Goal: Task Accomplishment & Management: Use online tool/utility

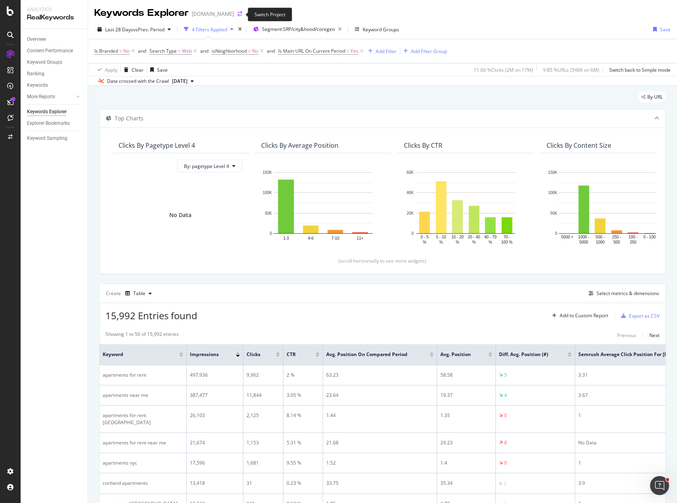
click at [240, 15] on icon "arrow-right-arrow-left" at bounding box center [239, 14] width 5 height 6
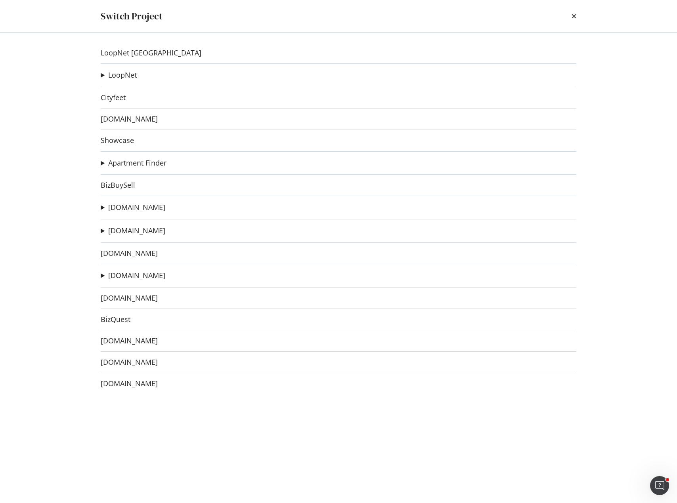
click at [104, 208] on summary "[DOMAIN_NAME]" at bounding box center [133, 207] width 65 height 10
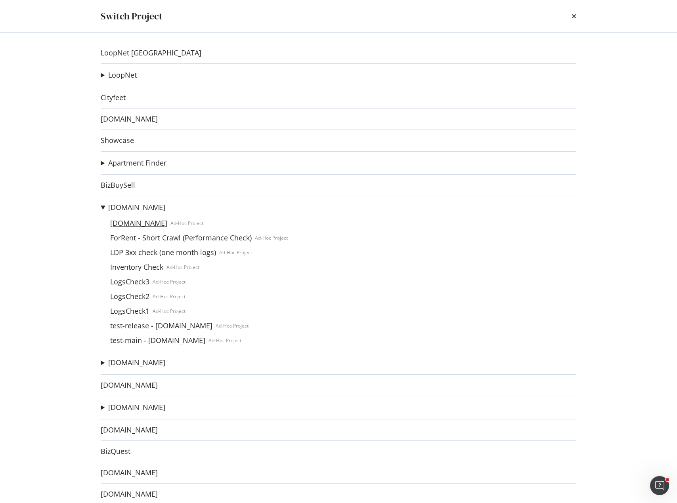
click at [141, 221] on link "[DOMAIN_NAME]" at bounding box center [138, 223] width 63 height 8
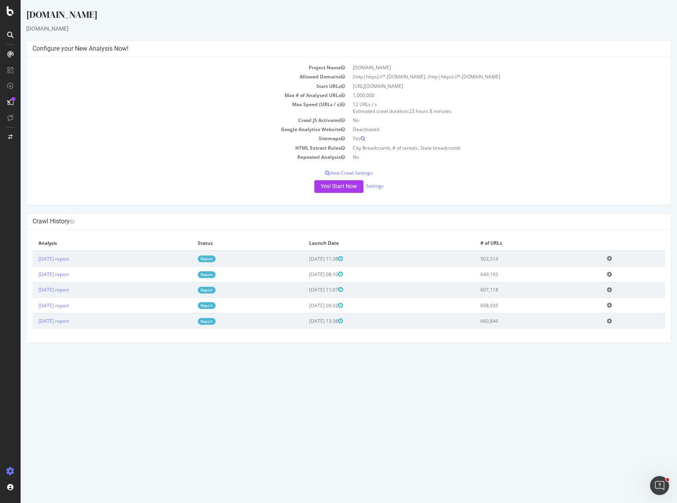
click at [225, 210] on div "[DOMAIN_NAME] [DOMAIN_NAME] × × Configure your New Analysis Now! Project Name […" at bounding box center [349, 175] width 656 height 335
click at [360, 209] on div "[DOMAIN_NAME] [DOMAIN_NAME] × × Configure your New Analysis Now! Project Name […" at bounding box center [349, 175] width 656 height 335
click at [437, 207] on div "[DOMAIN_NAME] [DOMAIN_NAME] × × Configure your New Analysis Now! Project Name […" at bounding box center [349, 175] width 656 height 335
click at [469, 21] on div "[DOMAIN_NAME]" at bounding box center [348, 16] width 645 height 17
click at [66, 260] on link "[DATE] report" at bounding box center [53, 259] width 31 height 7
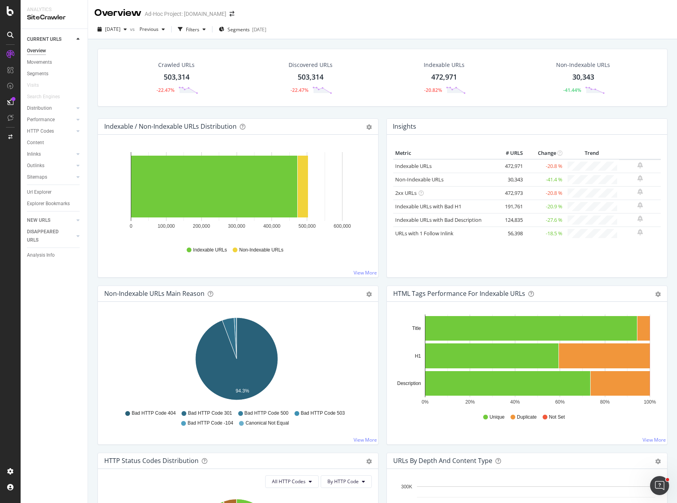
drag, startPoint x: 44, startPoint y: 193, endPoint x: 156, endPoint y: 16, distance: 209.6
click at [44, 193] on div "Url Explorer" at bounding box center [39, 192] width 25 height 8
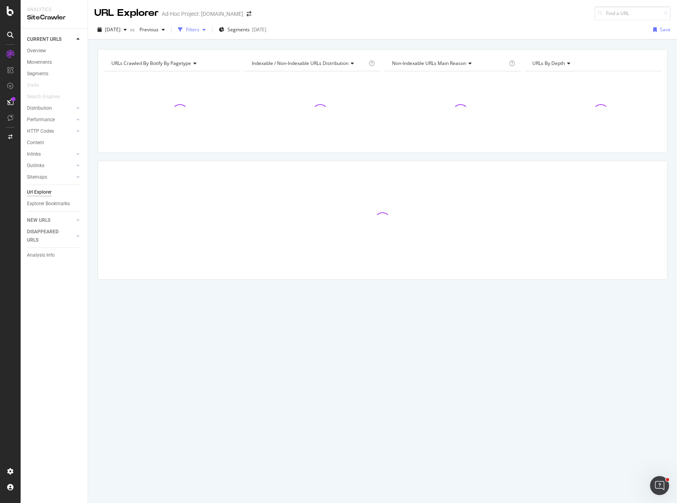
click at [199, 31] on div "Filters" at bounding box center [192, 29] width 13 height 7
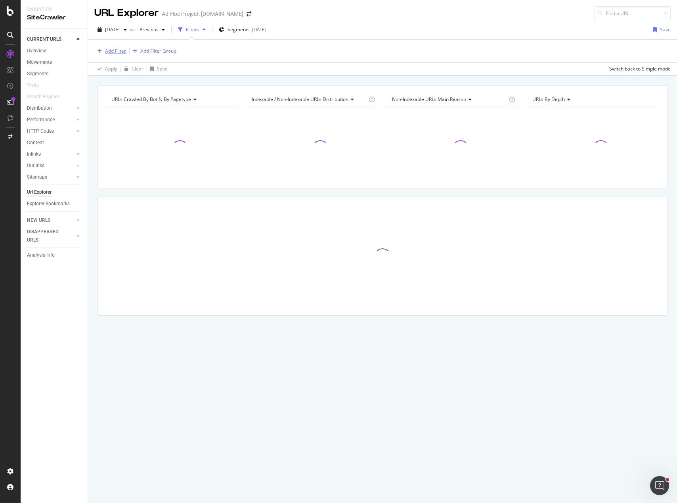
click at [117, 51] on div "Add Filter" at bounding box center [115, 51] width 21 height 7
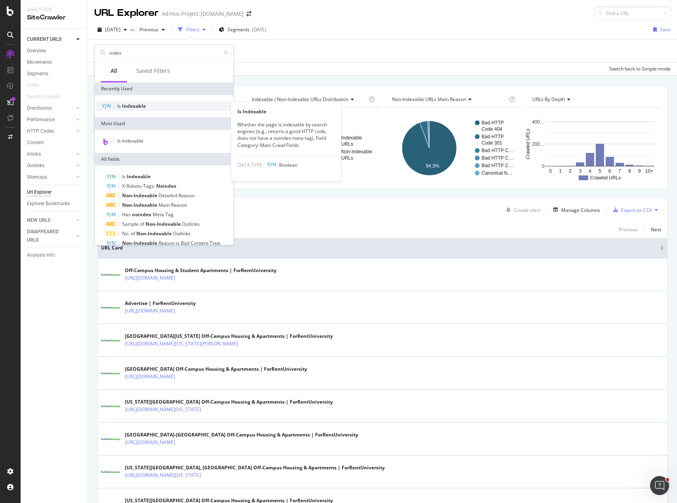
type input "index"
click at [140, 107] on span "Indexable" at bounding box center [134, 106] width 24 height 7
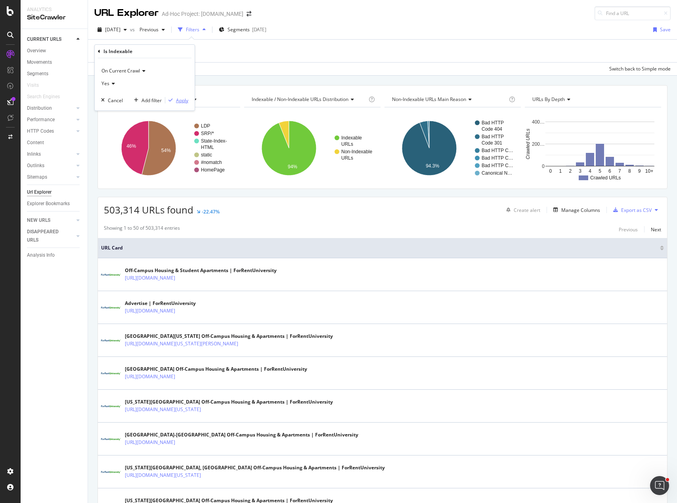
click at [177, 97] on div "Apply" at bounding box center [182, 100] width 12 height 7
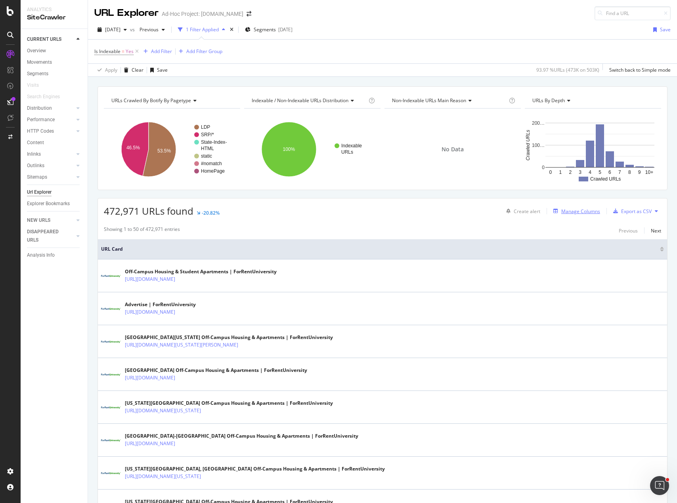
click at [577, 212] on div "Manage Columns" at bounding box center [580, 211] width 39 height 7
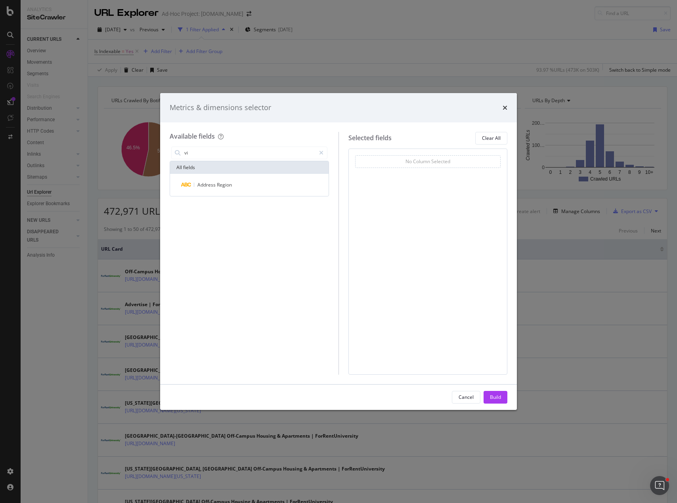
type input "v"
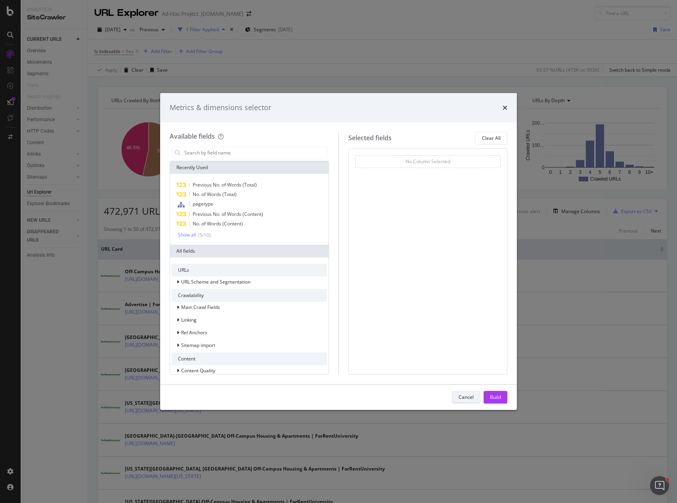
drag, startPoint x: 499, startPoint y: 395, endPoint x: 464, endPoint y: 398, distance: 34.5
click at [459, 396] on div "Cancel Build" at bounding box center [479, 397] width 55 height 13
click at [465, 398] on div "Cancel" at bounding box center [465, 397] width 15 height 7
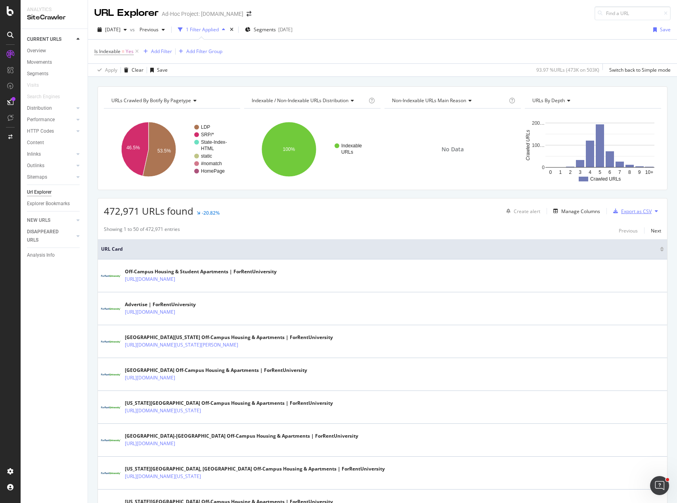
click at [635, 210] on div "Export as CSV" at bounding box center [636, 211] width 31 height 7
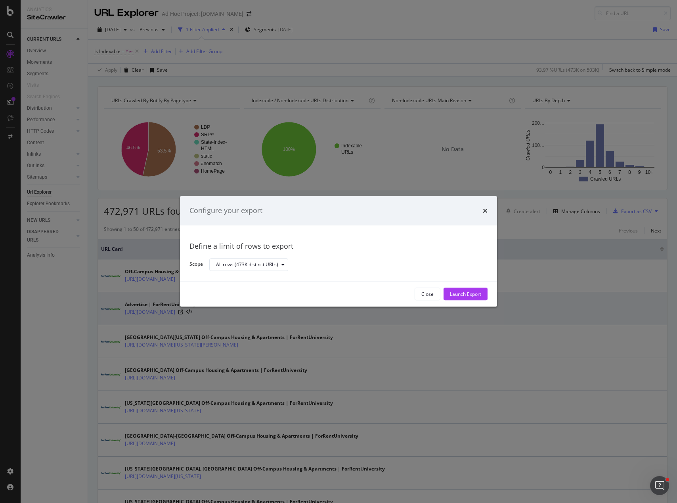
click at [474, 296] on div "Launch Export" at bounding box center [465, 294] width 31 height 7
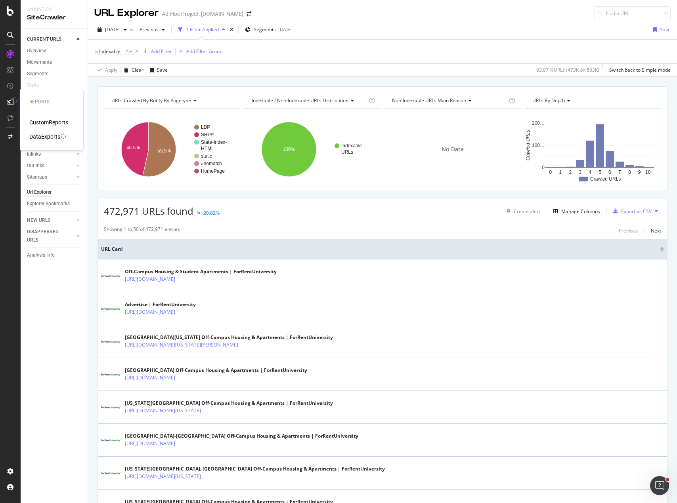
click at [50, 136] on div "DataExports" at bounding box center [44, 137] width 31 height 8
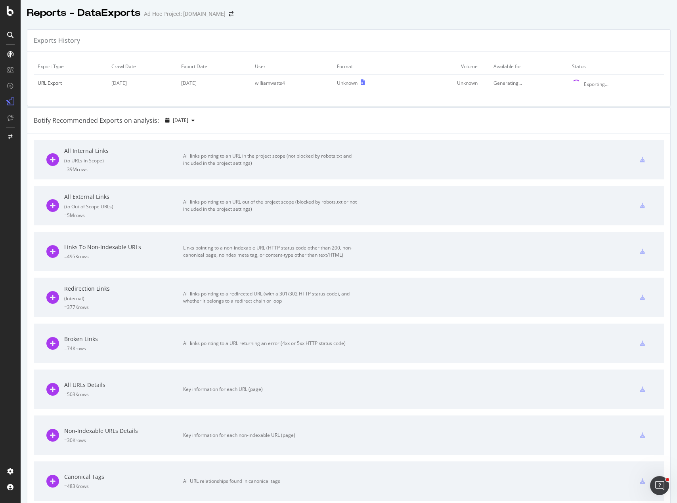
click at [589, 10] on div "Reports - DataExports Ad-Hoc Project: [DOMAIN_NAME]" at bounding box center [349, 10] width 656 height 20
click at [233, 14] on icon "arrow-right-arrow-left" at bounding box center [231, 14] width 5 height 6
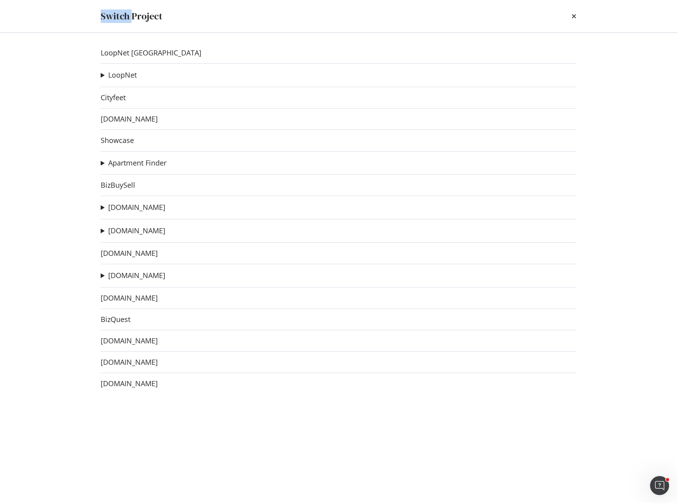
click at [244, 14] on div "Switch Project LoopNet Canada LoopNet BizBuySell on LoopNet Ad-Hoc Project City…" at bounding box center [338, 251] width 677 height 503
click at [244, 14] on div "Switch Project" at bounding box center [338, 16] width 475 height 13
click at [102, 229] on summary "[DOMAIN_NAME]" at bounding box center [133, 231] width 65 height 10
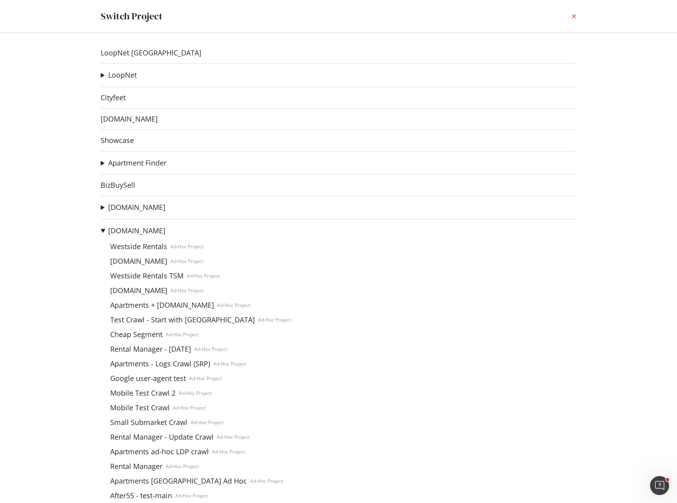
click at [572, 14] on icon "times" at bounding box center [573, 16] width 5 height 6
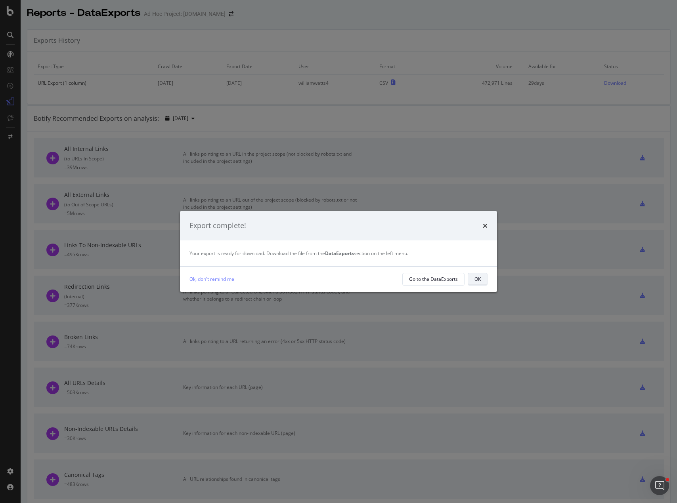
click at [481, 280] on button "OK" at bounding box center [477, 279] width 20 height 13
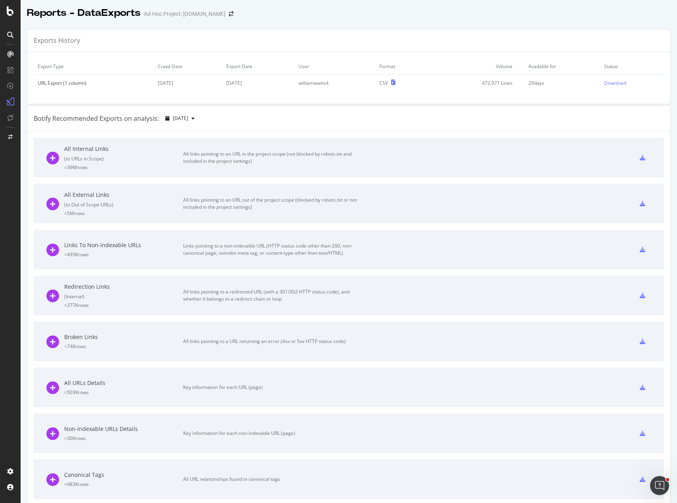
click at [601, 87] on td "Download" at bounding box center [632, 83] width 64 height 17
click at [604, 82] on div "Download" at bounding box center [615, 83] width 22 height 7
drag, startPoint x: 262, startPoint y: 80, endPoint x: 268, endPoint y: 80, distance: 5.5
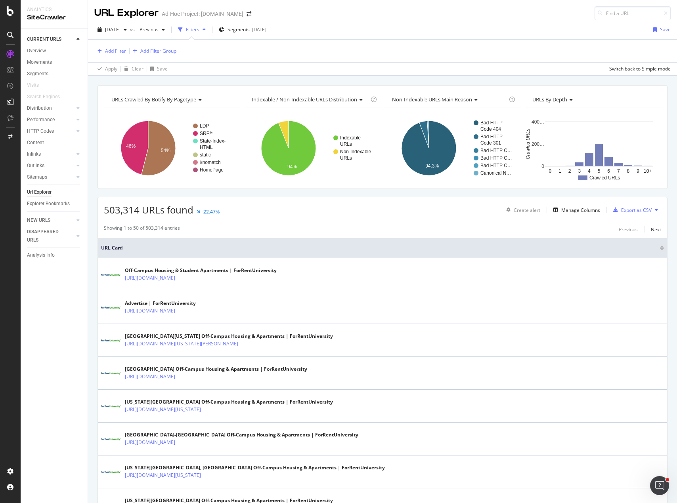
drag, startPoint x: 64, startPoint y: 61, endPoint x: 75, endPoint y: 57, distance: 12.0
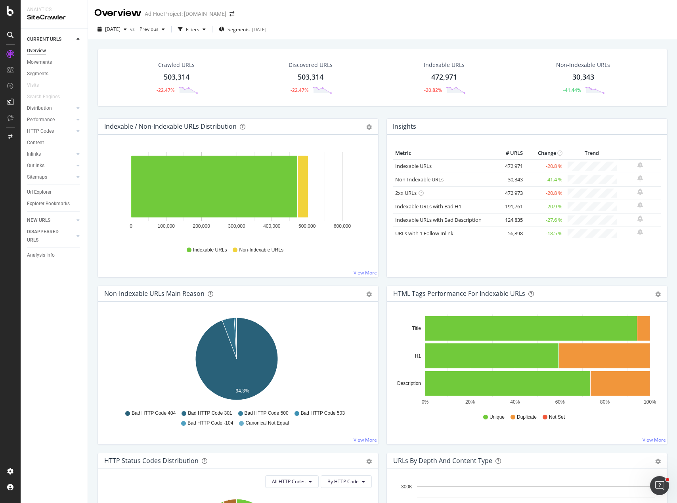
click at [264, 113] on div "Crawled URLs 503,314 -22.47% Discovered URLs 503,314 -22.47% Indexable URLs 472…" at bounding box center [382, 84] width 578 height 70
click at [33, 74] on div "Segments" at bounding box center [37, 74] width 21 height 8
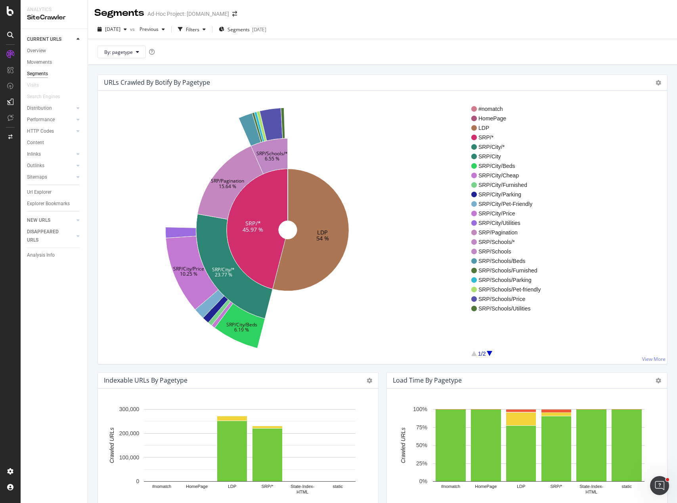
click at [356, 59] on div "By: pagetype" at bounding box center [382, 52] width 589 height 26
click at [388, 68] on div "URLs Crawled By Botify By pagetype Sunburst Treemap Table Expand Export as CSV …" at bounding box center [382, 316] width 589 height 503
click at [371, 308] on icon "LDP 54 % SRP/* 45.97 % SRP/City/* 23.77 % SRP/Pagination 15.64 % SRP/Schools/* …" at bounding box center [287, 230] width 367 height 244
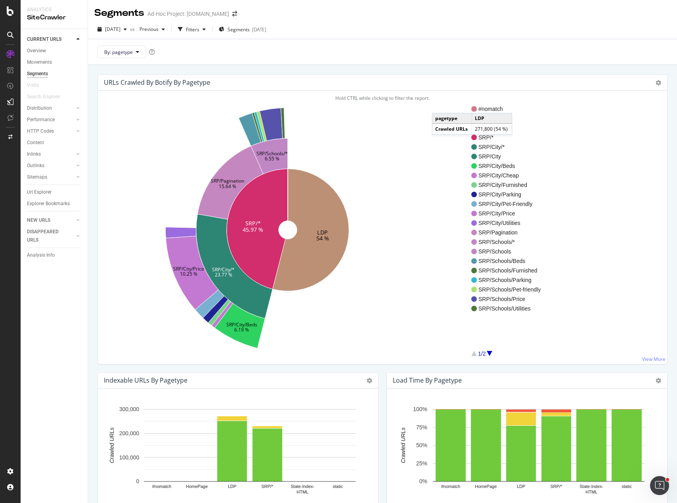
click at [45, 195] on div "Url Explorer" at bounding box center [39, 192] width 25 height 8
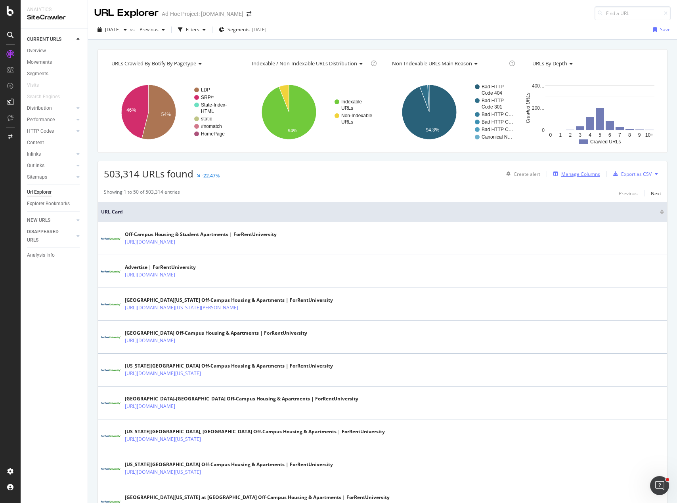
click at [577, 174] on div "Manage Columns" at bounding box center [580, 174] width 39 height 7
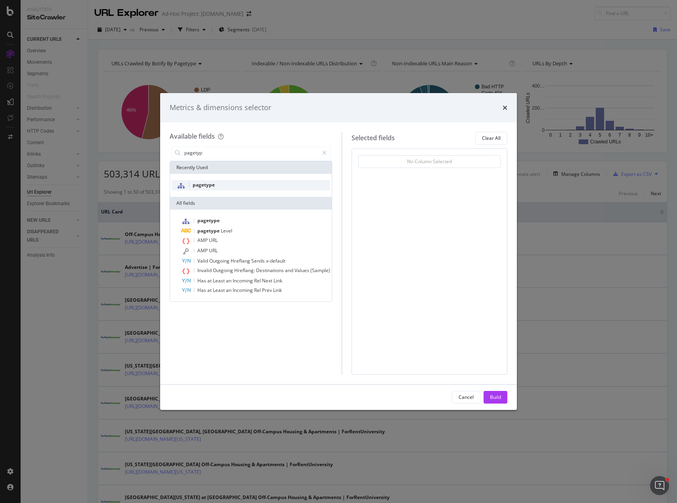
type input "pagetyp"
click at [214, 185] on span "pagetype" at bounding box center [204, 184] width 22 height 7
drag, startPoint x: 494, startPoint y: 388, endPoint x: 496, endPoint y: 392, distance: 4.1
click at [494, 389] on div "Cancel Build" at bounding box center [338, 397] width 357 height 25
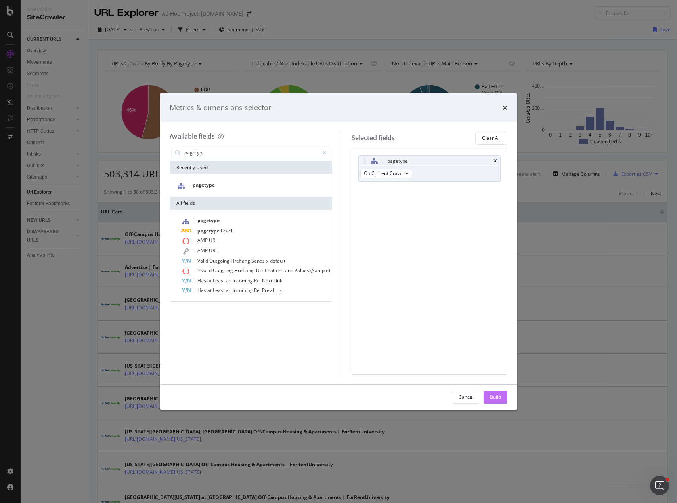
click at [495, 399] on div "Build" at bounding box center [495, 397] width 11 height 7
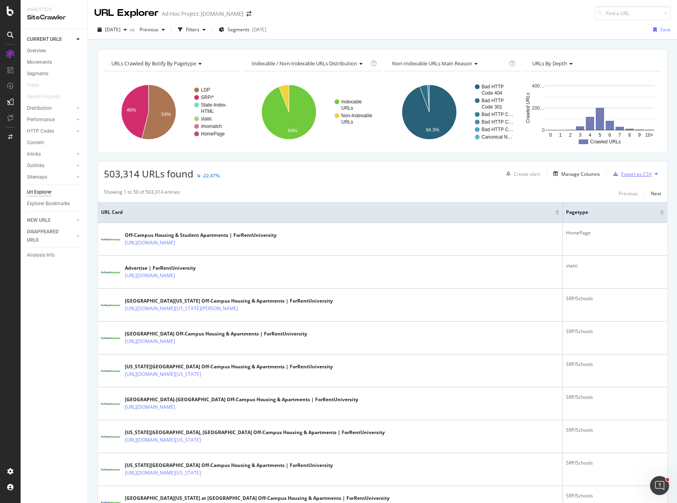
click at [633, 175] on div "Export as CSV" at bounding box center [636, 174] width 31 height 7
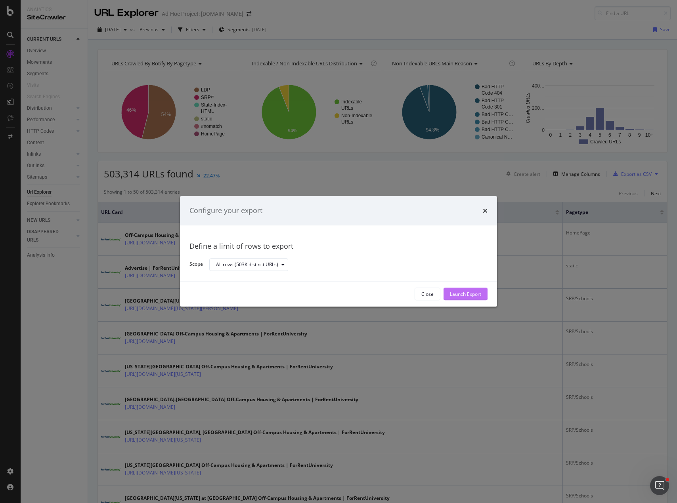
click at [467, 295] on div "Launch Export" at bounding box center [465, 294] width 31 height 7
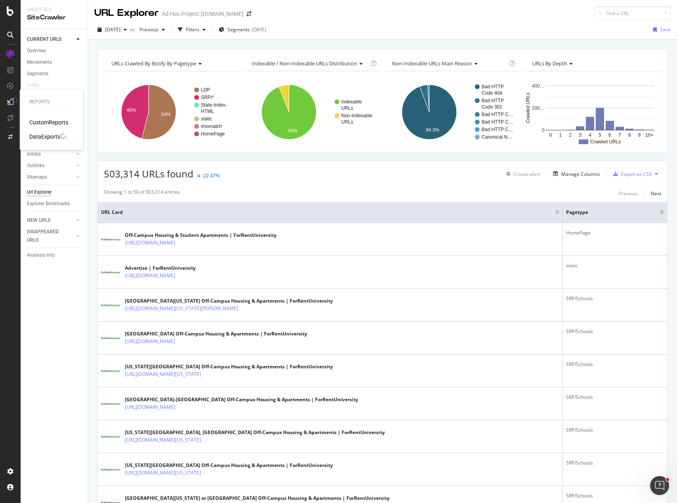
click at [45, 136] on div "DataExports" at bounding box center [44, 137] width 31 height 8
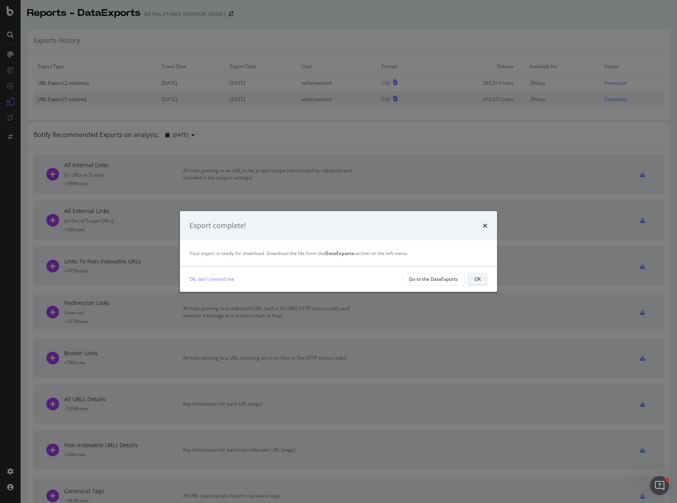
click at [479, 282] on div "OK" at bounding box center [477, 279] width 6 height 7
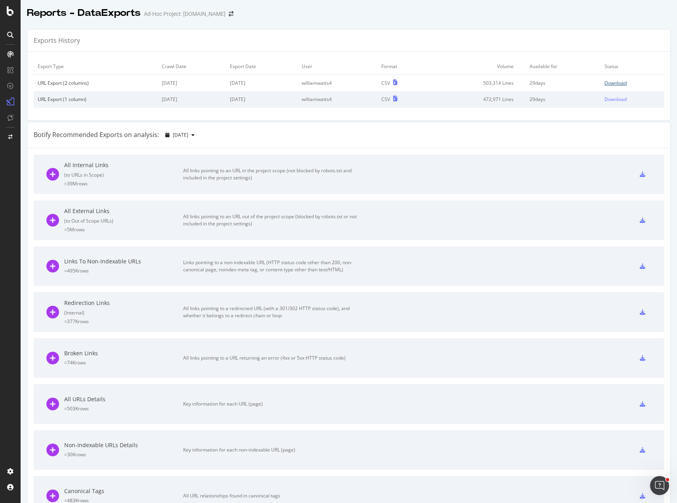
click at [608, 81] on div "Download" at bounding box center [615, 83] width 22 height 7
click at [36, 75] on div "SiteCrawler" at bounding box center [43, 75] width 28 height 8
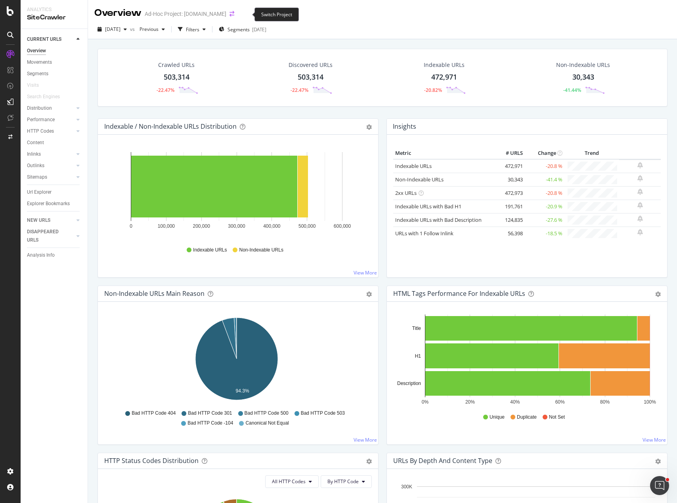
click at [234, 16] on icon "arrow-right-arrow-left" at bounding box center [231, 14] width 5 height 6
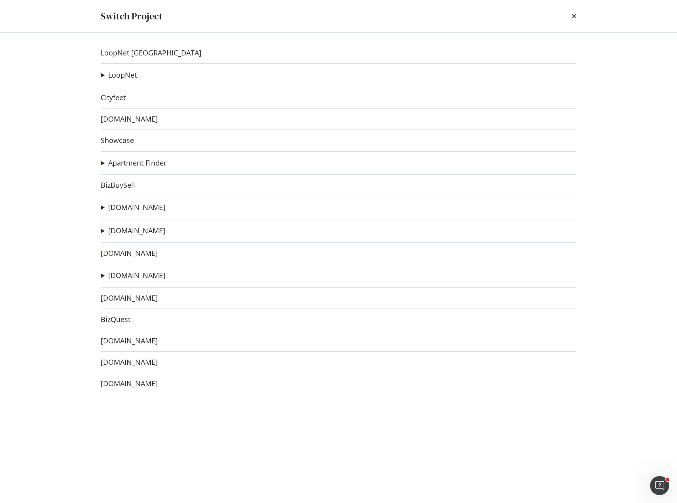
click at [101, 231] on summary "[DOMAIN_NAME]" at bounding box center [133, 231] width 65 height 10
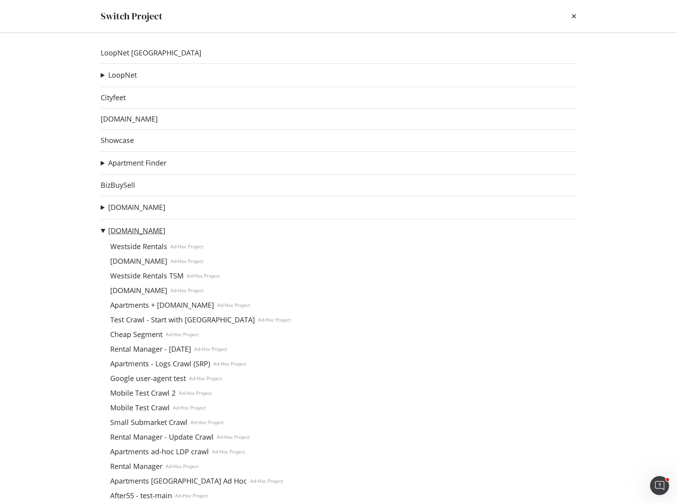
click at [132, 230] on link "[DOMAIN_NAME]" at bounding box center [136, 231] width 57 height 8
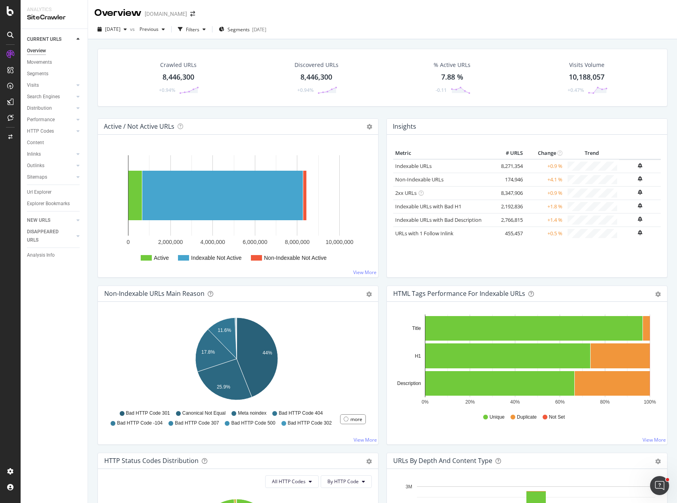
click at [48, 450] on div "Crawl Manager" at bounding box center [72, 449] width 95 height 6
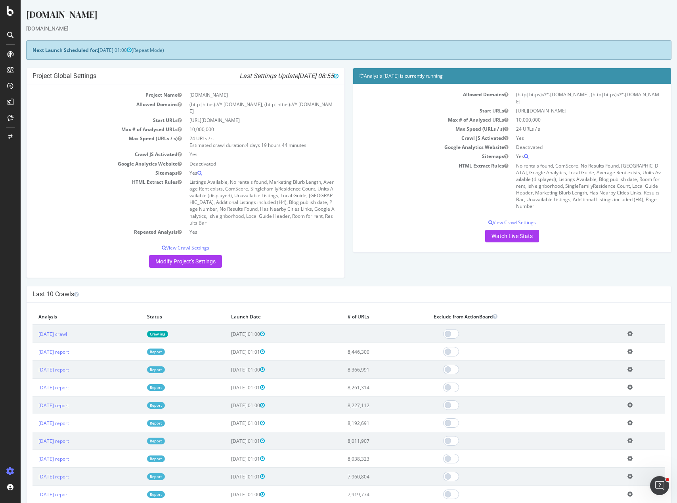
click at [364, 257] on div "Project Global Settings Last Settings Update [DATE] 08:55 Project Name [DOMAIN_…" at bounding box center [348, 177] width 653 height 218
click at [40, 439] on div "Settings Project settings" at bounding box center [73, 432] width 105 height 14
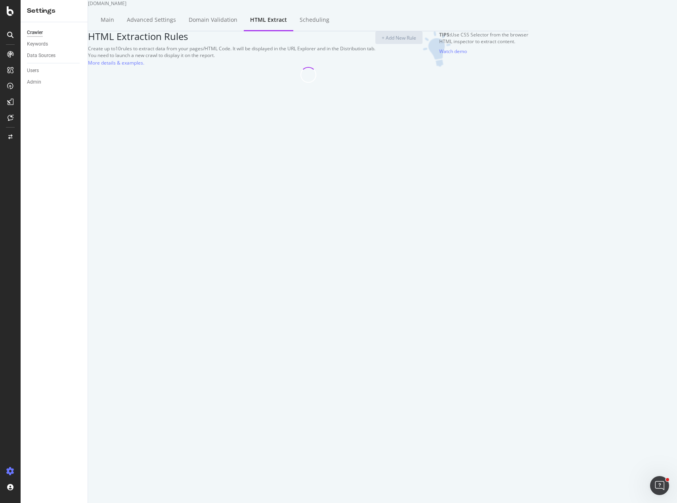
select select "i"
select select "exist"
select select "html.length"
select select "exist"
select select "count"
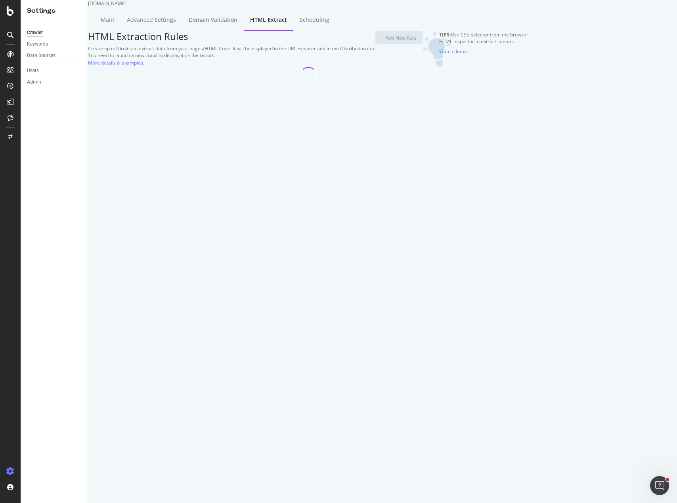
select select "i"
select select "exist"
select select "d"
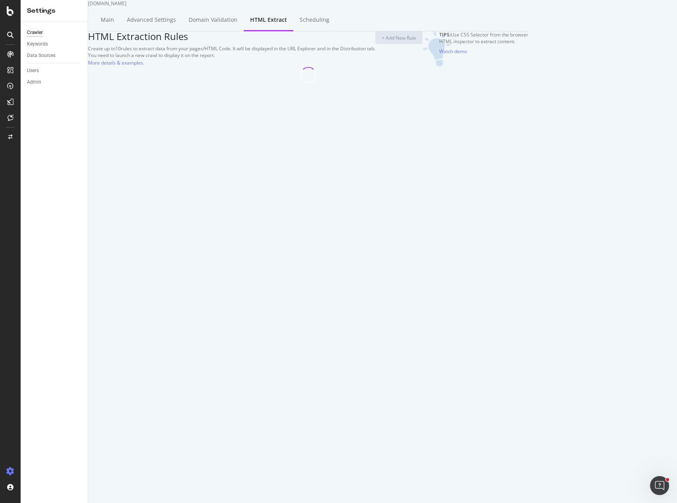
select select "std_1"
select select "exist"
select select "count"
select select "exist"
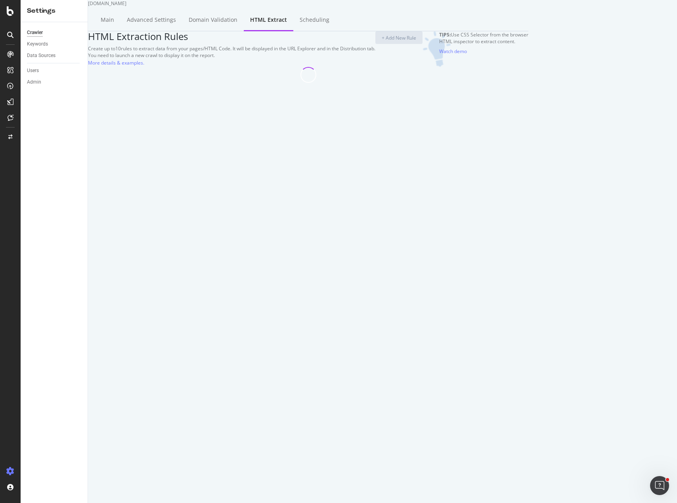
select select "count"
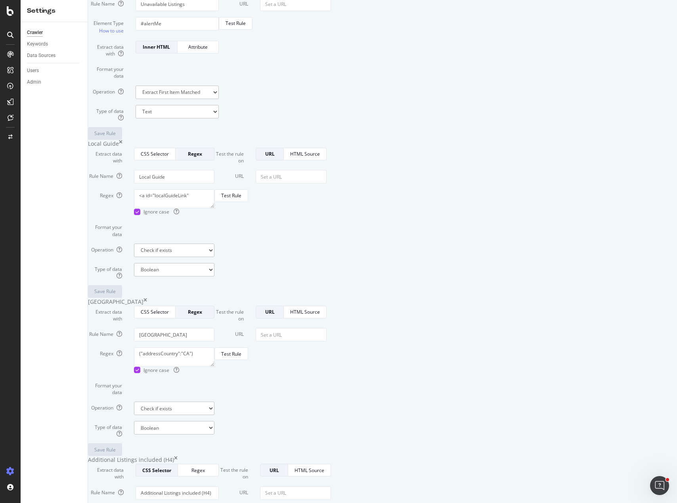
scroll to position [1283, 0]
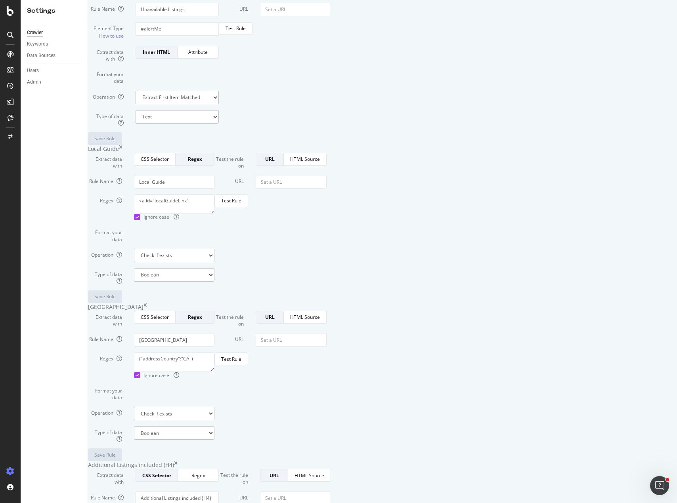
click at [331, 35] on div "Test Rule" at bounding box center [275, 28] width 112 height 13
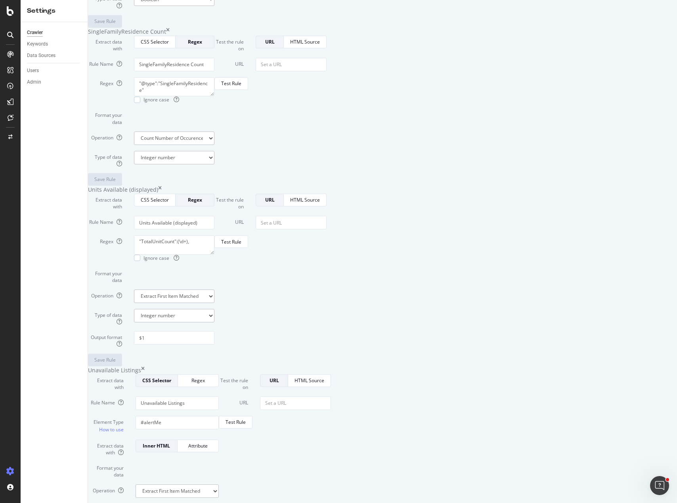
scroll to position [887, 0]
click at [326, 188] on form "Test the rule on URL HTML Source URL Test Rule" at bounding box center [270, 113] width 112 height 150
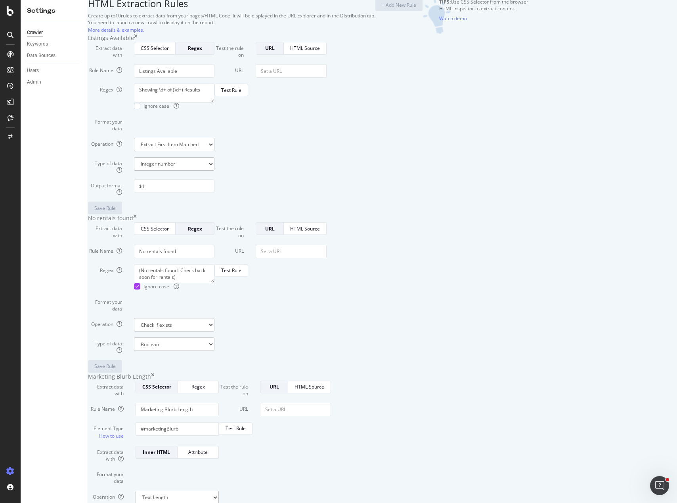
scroll to position [15, 0]
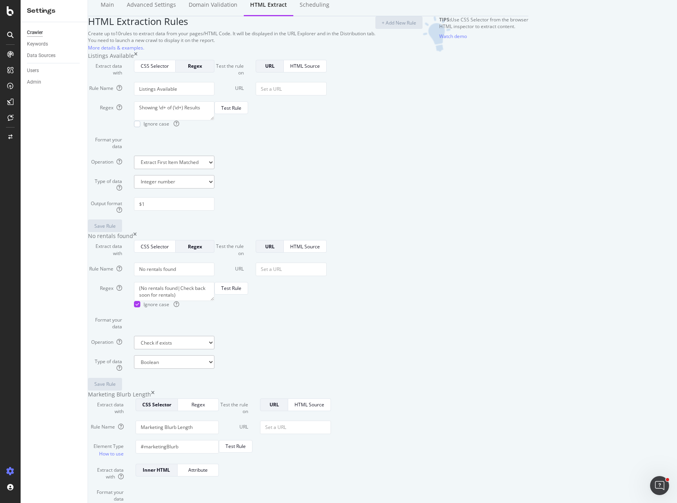
click at [326, 233] on form "Test the rule on URL HTML Source URL Test Rule" at bounding box center [270, 146] width 112 height 173
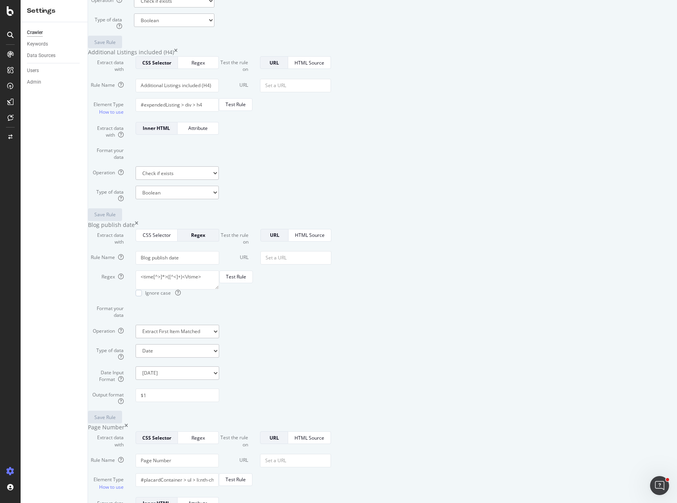
scroll to position [864, 0]
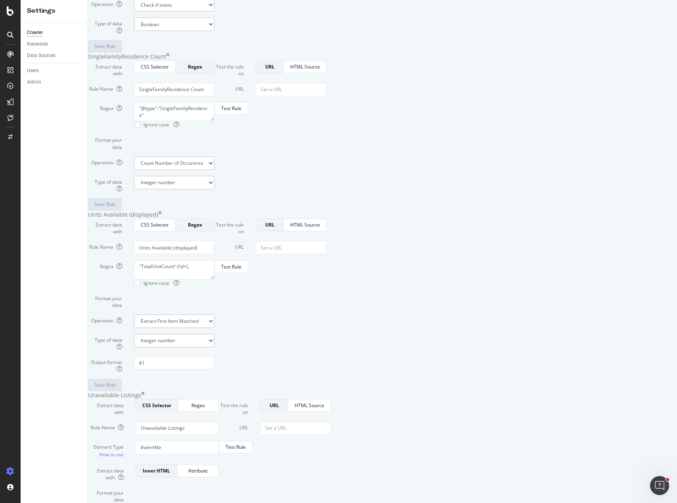
click at [326, 211] on form "Test the rule on URL HTML Source URL Test Rule" at bounding box center [270, 136] width 112 height 150
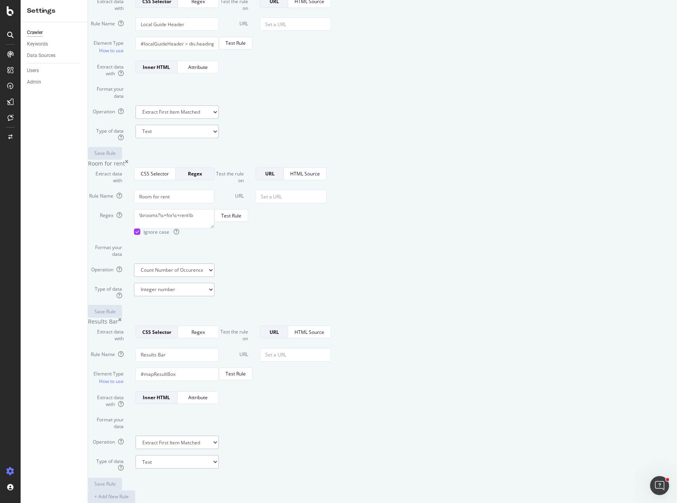
scroll to position [3241, 0]
click at [331, 160] on form "Test the rule on URL HTML Source URL Test Rule" at bounding box center [275, 77] width 112 height 164
drag, startPoint x: 336, startPoint y: 130, endPoint x: 258, endPoint y: 108, distance: 80.9
click at [201, 55] on div "Element Type How to use #localGuideHeader > div.headingWrapper > h2" at bounding box center [153, 46] width 143 height 18
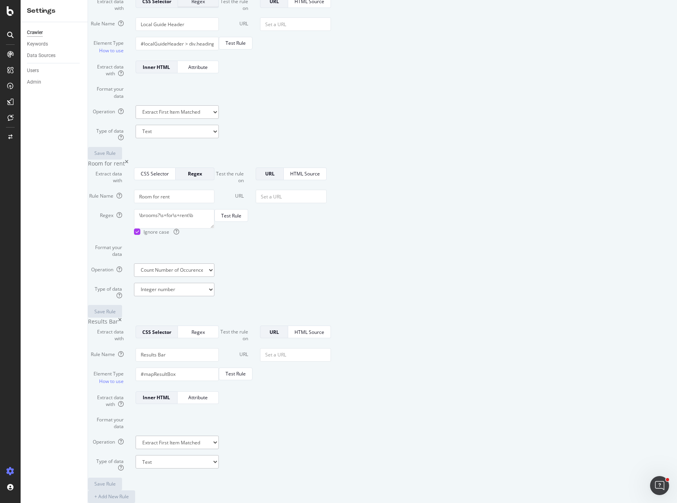
click at [212, 5] on div "Regex" at bounding box center [198, 1] width 28 height 7
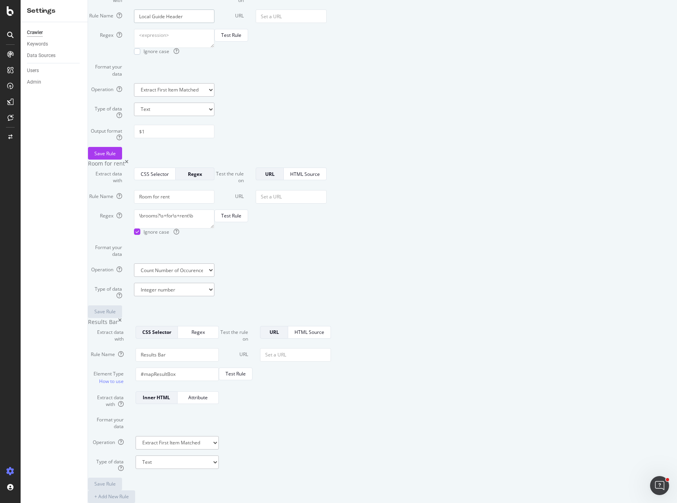
drag, startPoint x: 273, startPoint y: 111, endPoint x: 187, endPoint y: 108, distance: 86.0
click at [189, 23] on div "Rule Name Local Guide Header" at bounding box center [151, 16] width 138 height 13
paste textarea "@type":"ApartmentComplex"
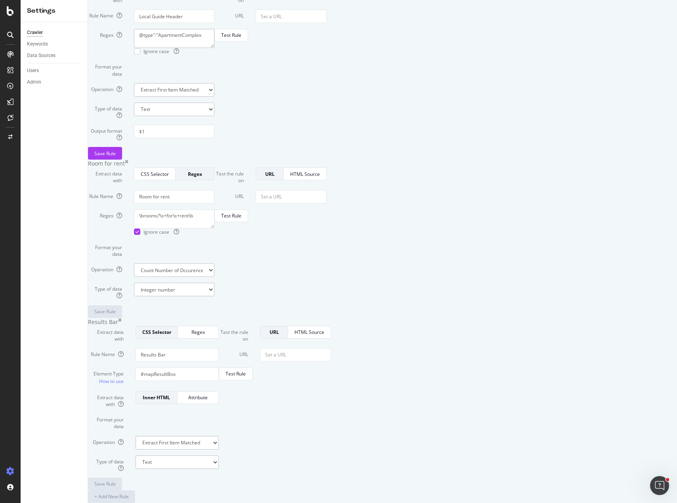
type textarea "@type":"ApartmentComplex"
drag, startPoint x: 265, startPoint y: 83, endPoint x: 179, endPoint y: 84, distance: 86.4
click at [179, 23] on div "Rule Name Local Guide Header" at bounding box center [151, 16] width 138 height 13
type input "ApartmentComplex Count"
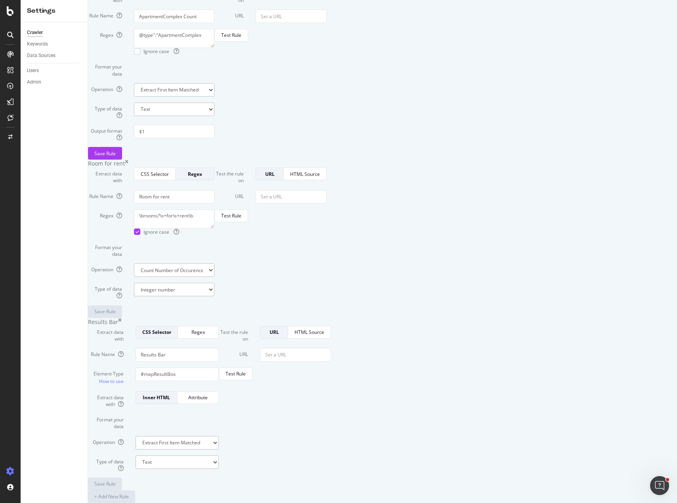
select select "count"
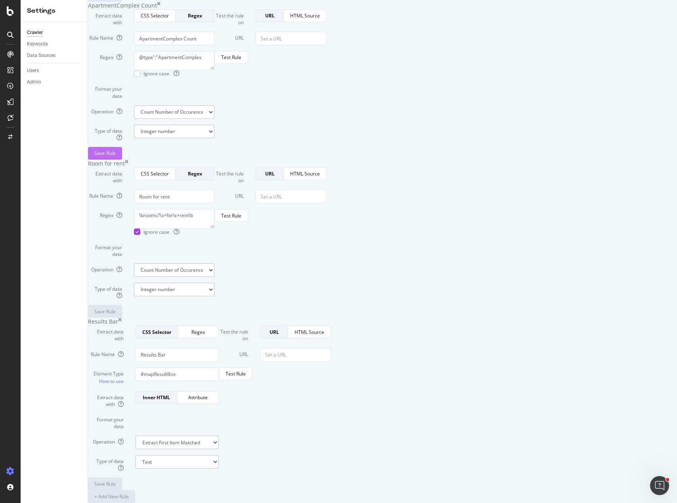
click at [116, 156] on div "Save Rule" at bounding box center [104, 153] width 21 height 7
drag, startPoint x: 46, startPoint y: 85, endPoint x: 76, endPoint y: 84, distance: 30.5
click at [46, 85] on div "SiteCrawler" at bounding box center [43, 89] width 28 height 8
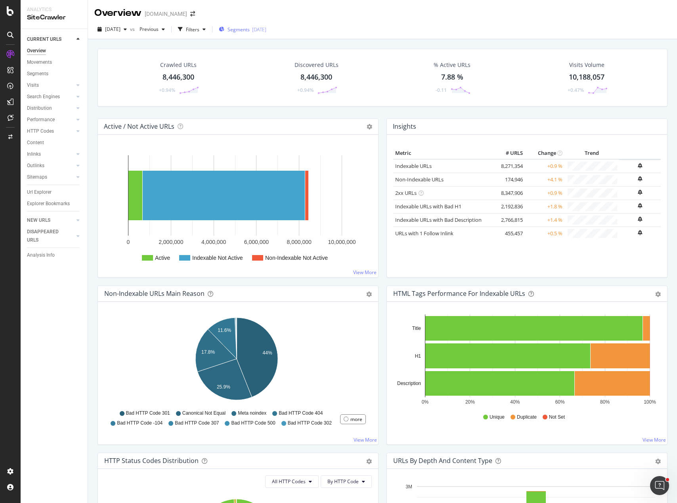
click at [250, 31] on span "Segments" at bounding box center [238, 29] width 22 height 7
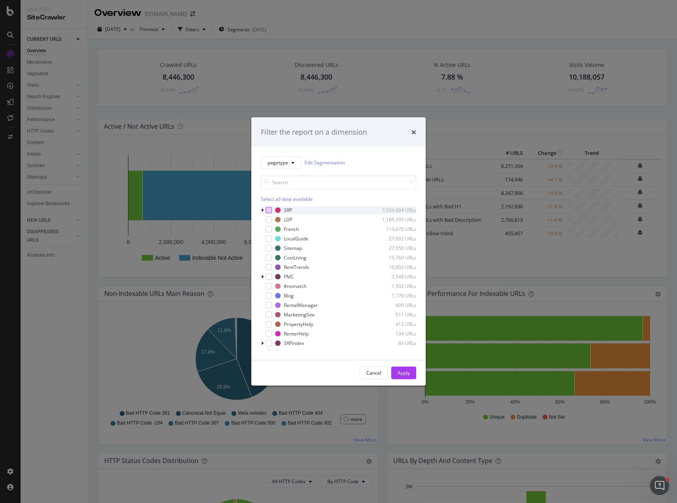
click at [266, 209] on div "modal" at bounding box center [268, 210] width 6 height 6
click at [264, 211] on div "modal" at bounding box center [263, 210] width 5 height 8
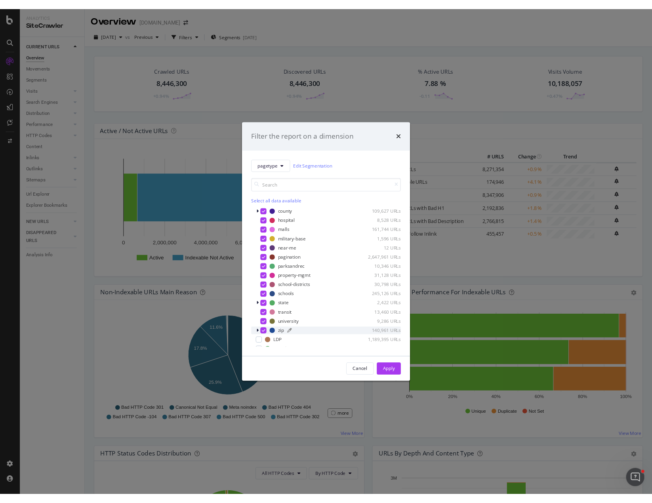
scroll to position [40, 0]
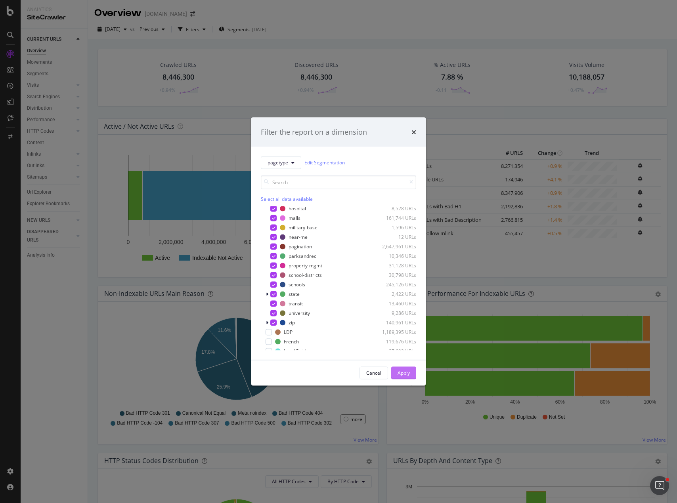
click at [410, 374] on button "Apply" at bounding box center [403, 372] width 25 height 13
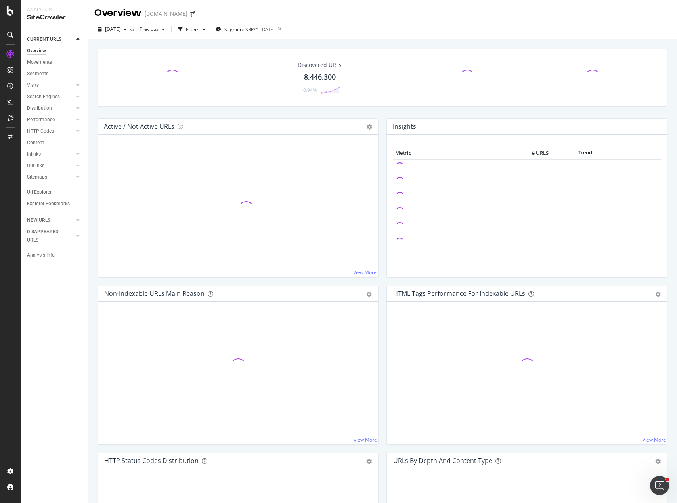
click at [382, 281] on div "Insights Metric # URLS Trend" at bounding box center [526, 201] width 289 height 167
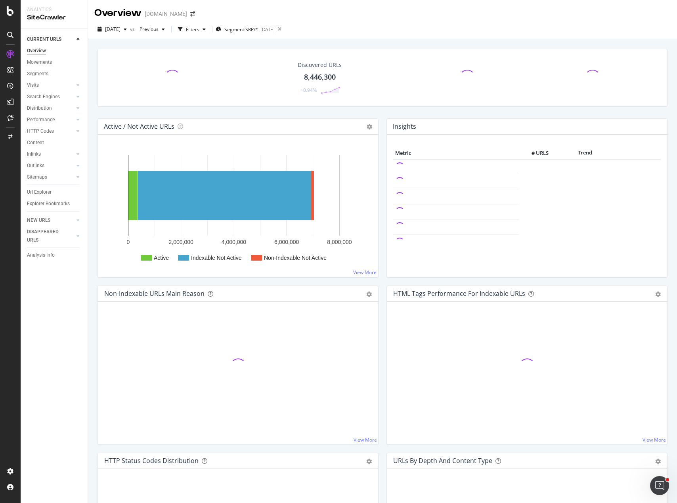
click at [323, 111] on div "Discovered URLs 8,446,300 +0.94%" at bounding box center [382, 84] width 578 height 70
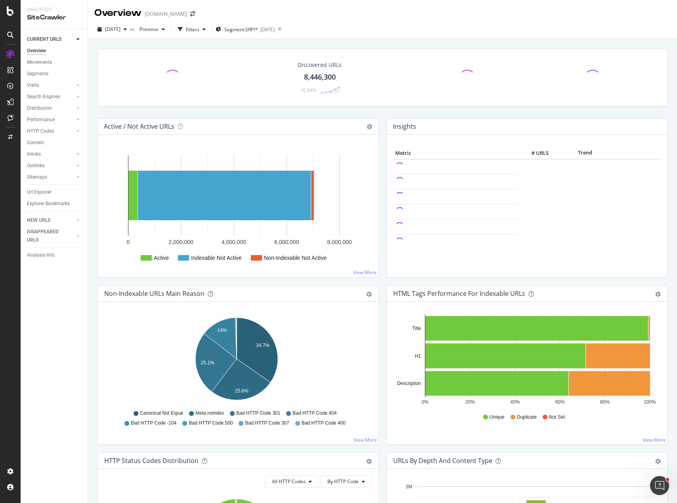
click at [370, 115] on div "Discovered URLs 8,446,300 +0.94%" at bounding box center [382, 84] width 578 height 70
click at [44, 192] on div "Url Explorer" at bounding box center [39, 192] width 25 height 8
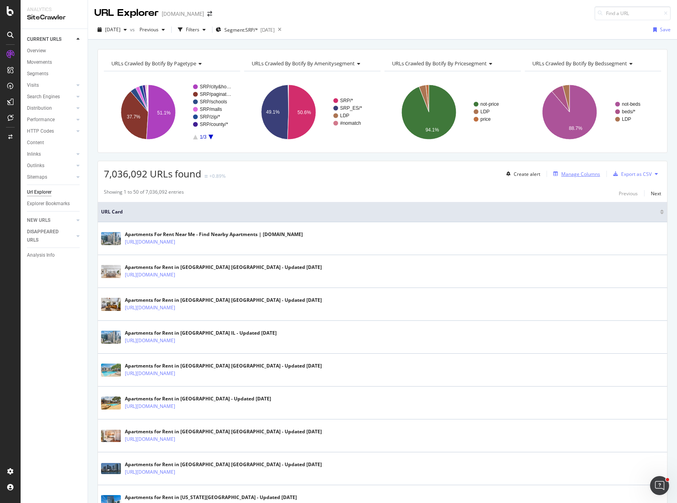
click at [564, 173] on div "Manage Columns" at bounding box center [580, 174] width 39 height 7
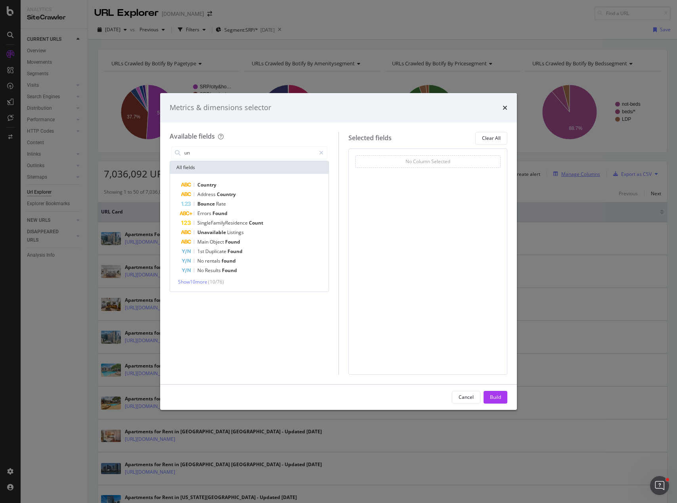
type input "u"
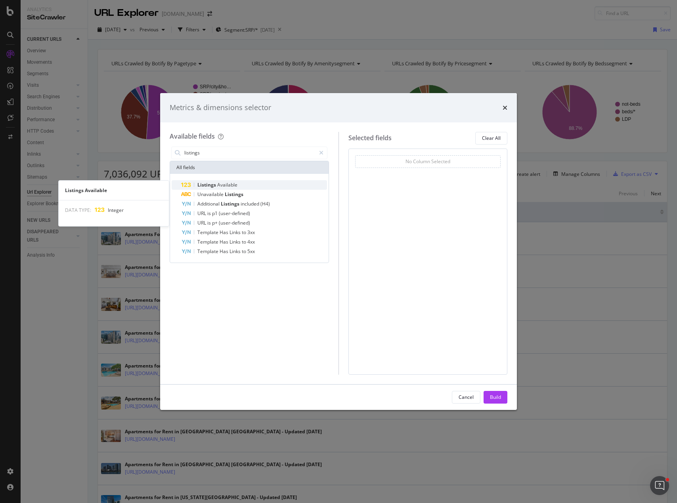
click at [235, 186] on span "Available" at bounding box center [227, 184] width 20 height 7
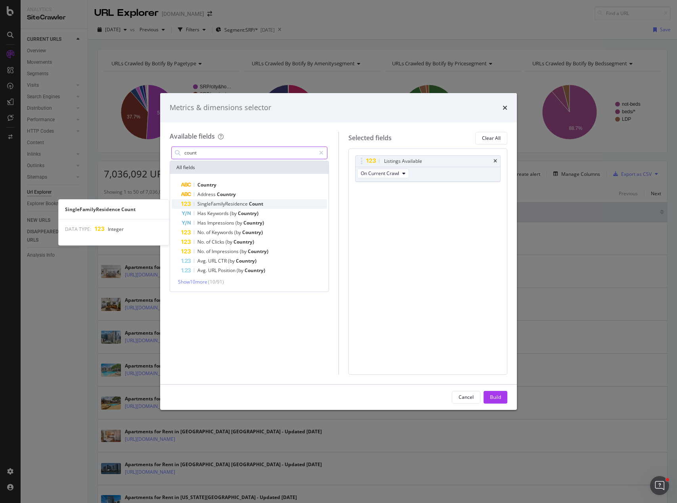
type input "count"
click at [249, 204] on span "Count" at bounding box center [256, 203] width 14 height 7
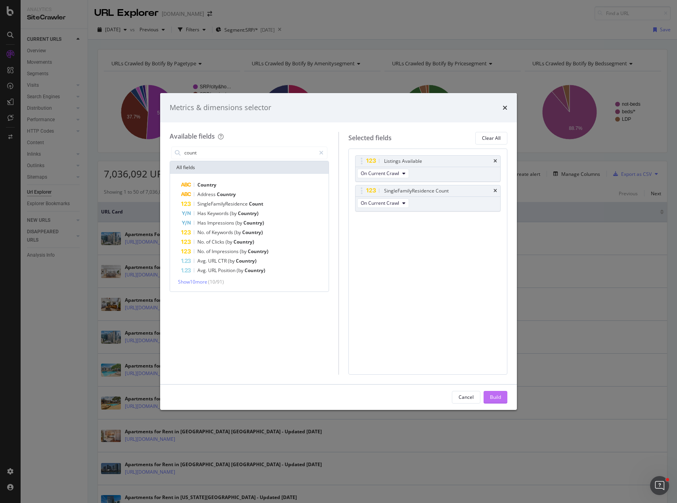
click at [495, 397] on div "Build" at bounding box center [495, 397] width 11 height 7
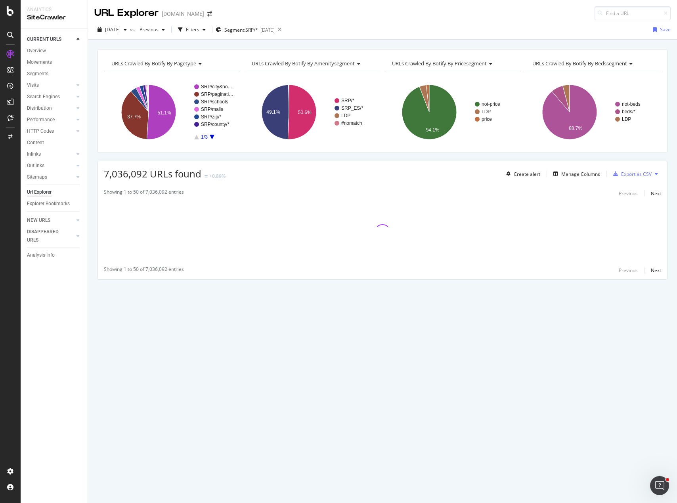
click at [392, 158] on div "URLs Crawled By Botify By pagetype Chart (by Value) Table Expand Export as CSV …" at bounding box center [382, 178] width 589 height 258
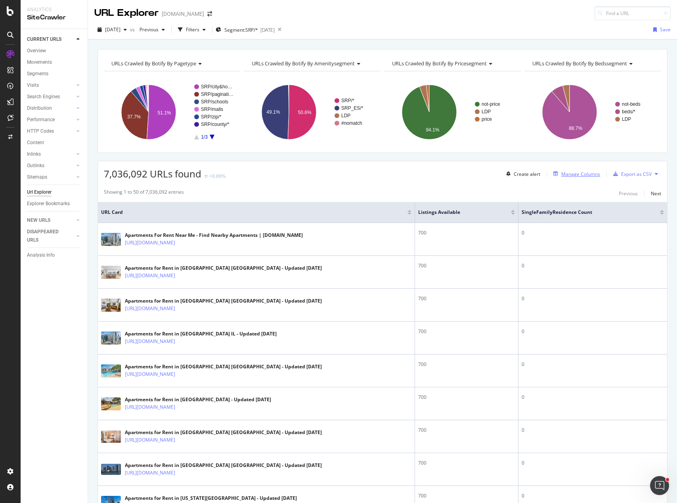
click at [572, 174] on div "Manage Columns" at bounding box center [580, 174] width 39 height 7
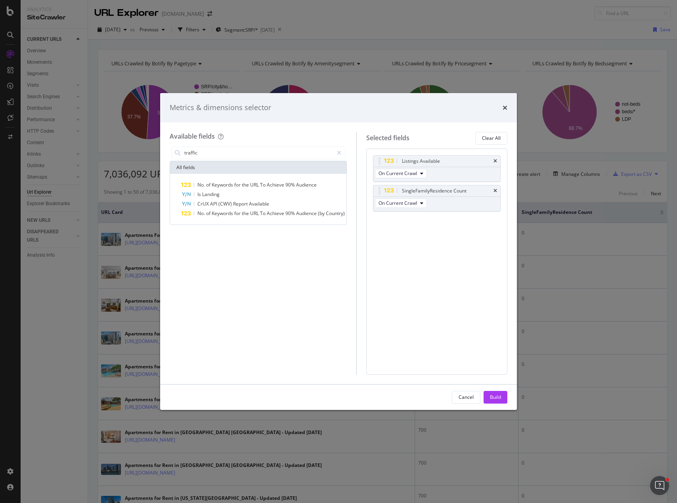
drag, startPoint x: 185, startPoint y: 152, endPoint x: 135, endPoint y: 149, distance: 50.0
click at [135, 149] on div "Metrics & dimensions selector Available fields traffic All fields No. of Keywor…" at bounding box center [338, 251] width 677 height 503
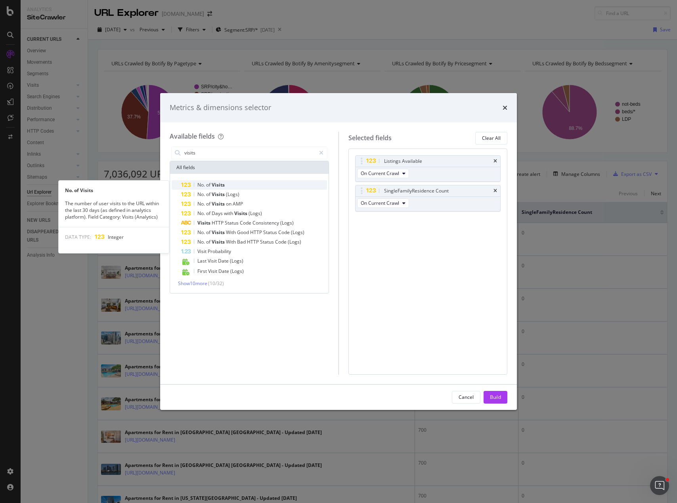
click at [220, 187] on span "Visits" at bounding box center [218, 184] width 13 height 7
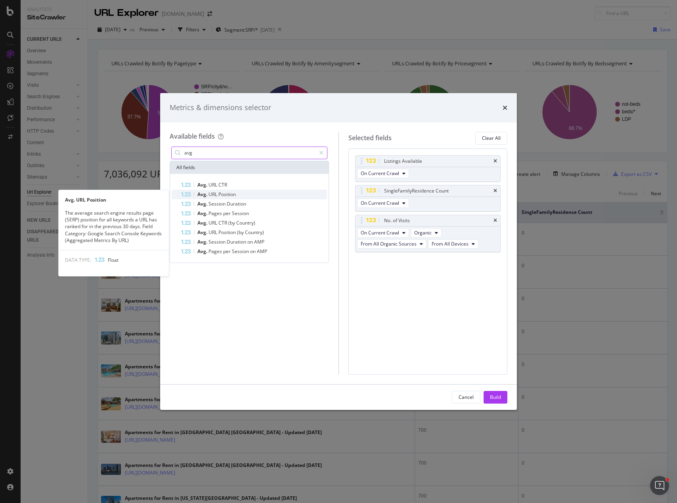
type input "avg"
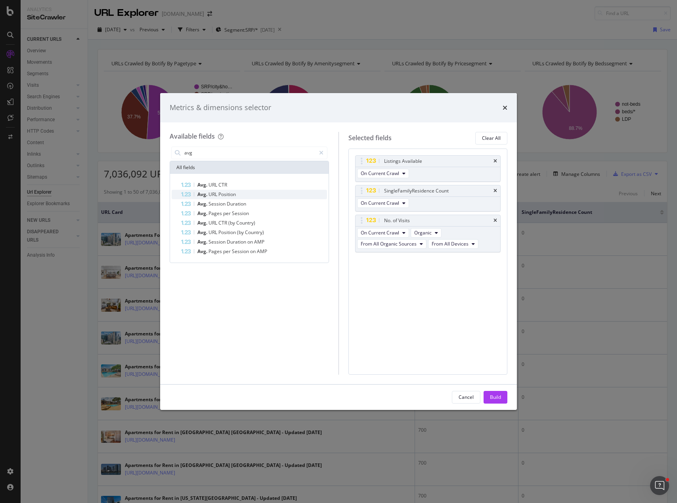
click at [234, 193] on span "Position" at bounding box center [226, 194] width 17 height 7
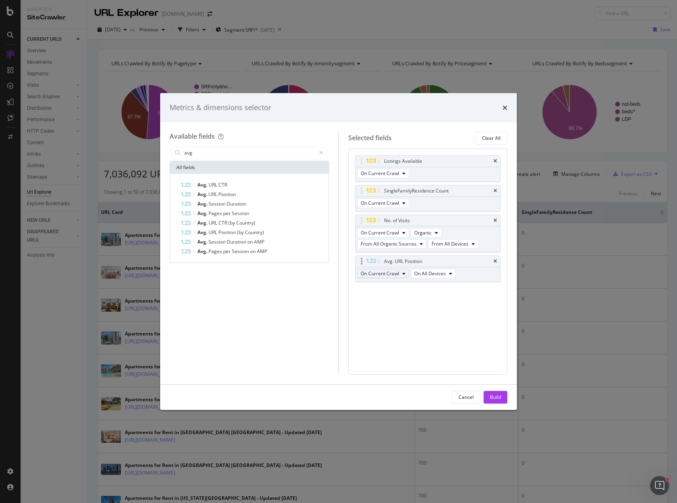
click at [402, 273] on icon "modal" at bounding box center [403, 273] width 3 height 5
click at [394, 315] on span "Diff Between Crawls" at bounding box center [386, 317] width 45 height 7
click at [435, 274] on span "On All Devices" at bounding box center [436, 273] width 32 height 7
click at [400, 274] on span "Diff Between Crawls" at bounding box center [382, 273] width 45 height 7
click at [447, 304] on div "Listings Available On Current Crawl SingleFamilyResidence Count On Current Craw…" at bounding box center [427, 262] width 159 height 226
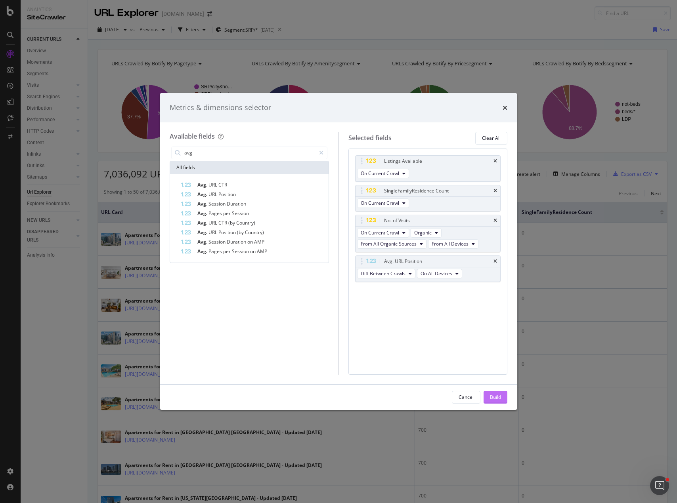
click at [499, 399] on div "Build" at bounding box center [495, 397] width 11 height 7
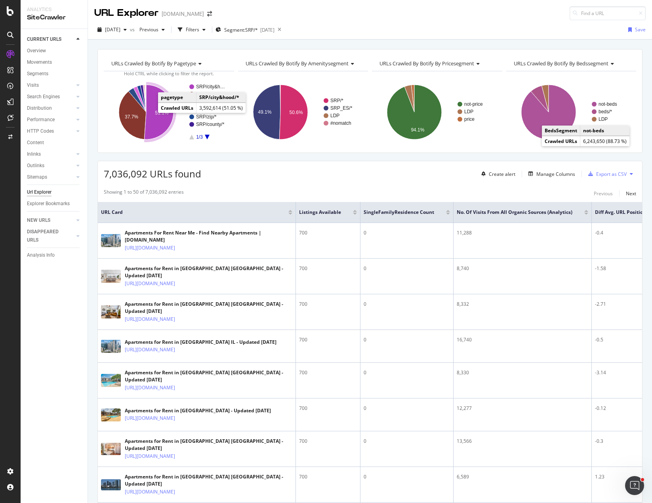
click at [154, 114] on icon "A chart." at bounding box center [158, 112] width 29 height 55
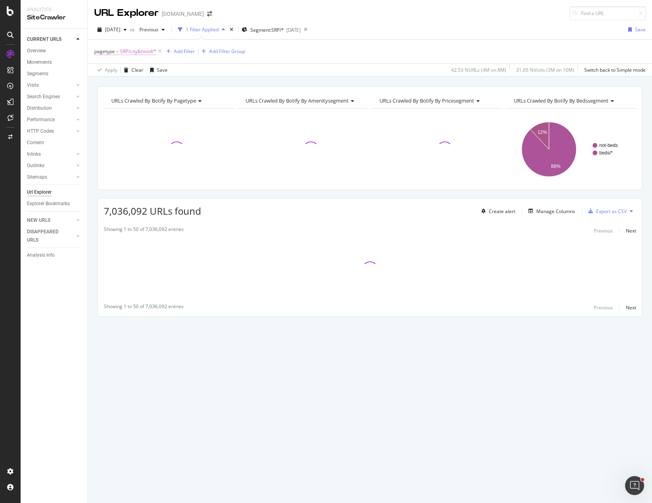
click at [133, 52] on span "SRP/city&hood/*" at bounding box center [138, 51] width 36 height 11
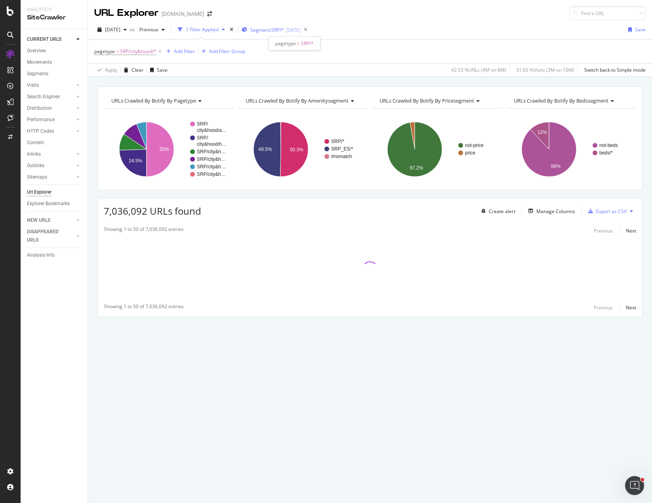
click at [273, 29] on span "Segment: SRP/*" at bounding box center [267, 30] width 34 height 7
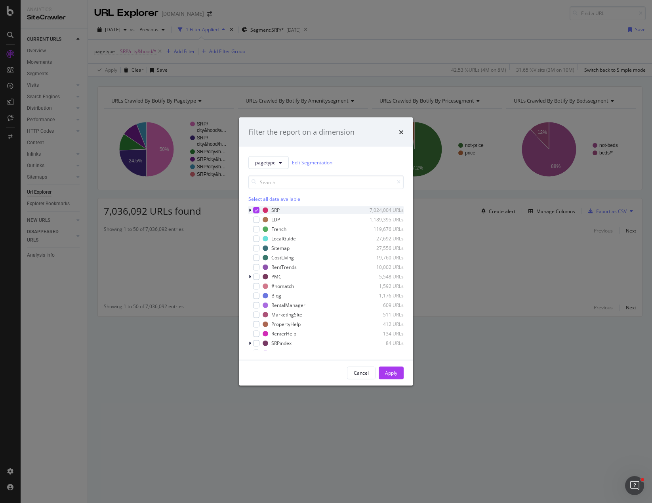
click at [251, 209] on div "modal" at bounding box center [250, 210] width 5 height 8
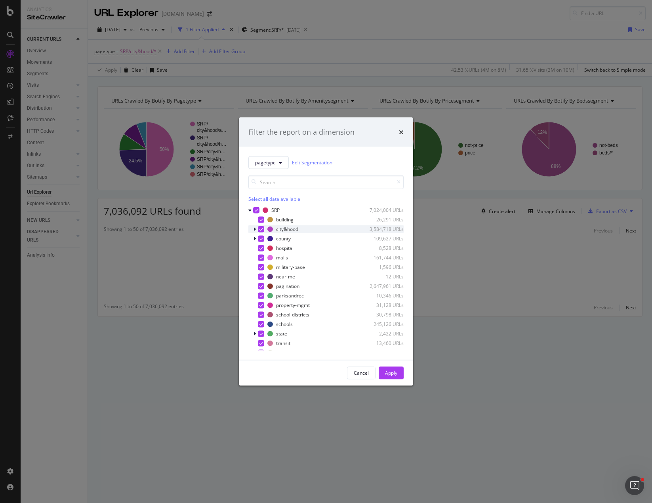
click at [254, 228] on icon "modal" at bounding box center [255, 229] width 2 height 5
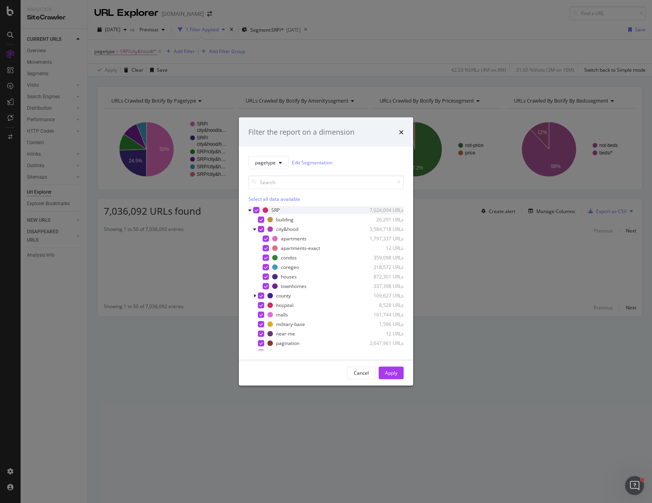
click at [258, 209] on icon "modal" at bounding box center [257, 210] width 4 height 4
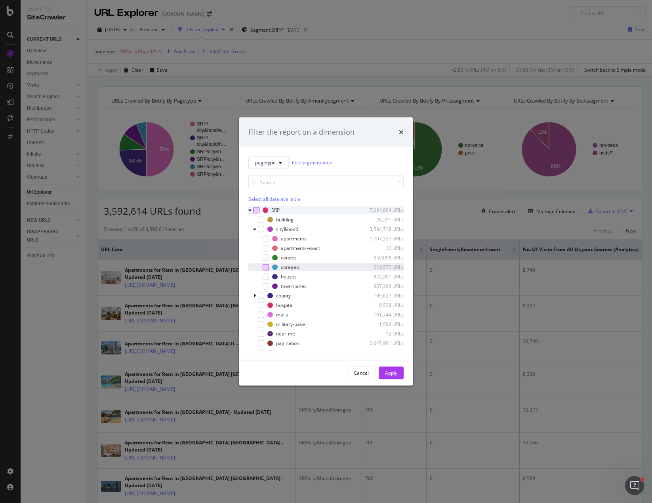
click at [267, 266] on div "modal" at bounding box center [266, 267] width 6 height 6
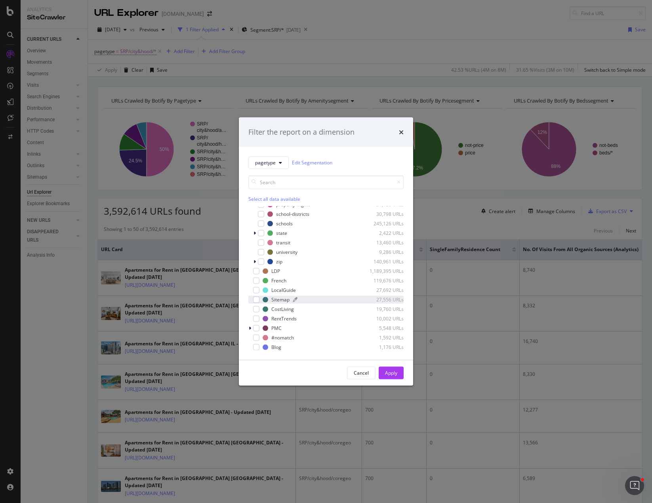
scroll to position [158, 0]
click at [255, 261] on icon "modal" at bounding box center [255, 260] width 2 height 5
click at [268, 291] on div "modal" at bounding box center [266, 289] width 6 height 6
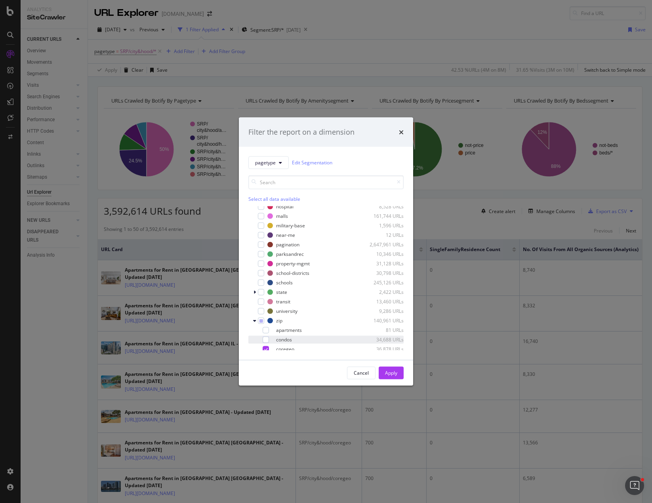
scroll to position [0, 0]
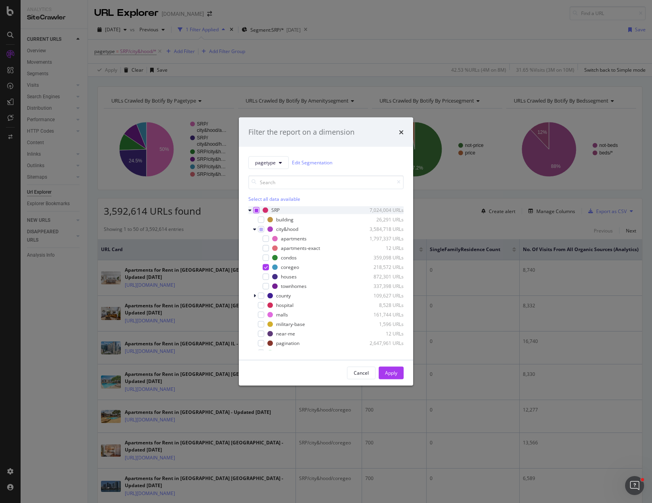
drag, startPoint x: 393, startPoint y: 373, endPoint x: 274, endPoint y: 367, distance: 119.8
click at [274, 367] on div "Cancel Apply" at bounding box center [325, 372] width 155 height 13
click at [391, 373] on div "Apply" at bounding box center [391, 373] width 12 height 7
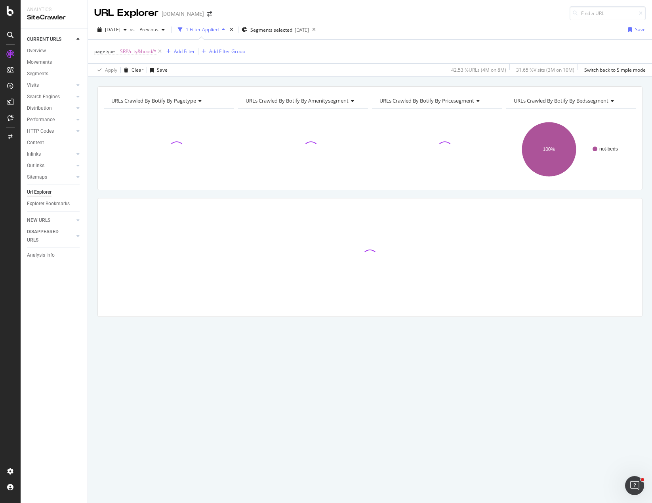
click at [276, 193] on div "URLs Crawled By Botify By pagetype Chart (by Value) Table Expand Export as CSV …" at bounding box center [370, 215] width 564 height 258
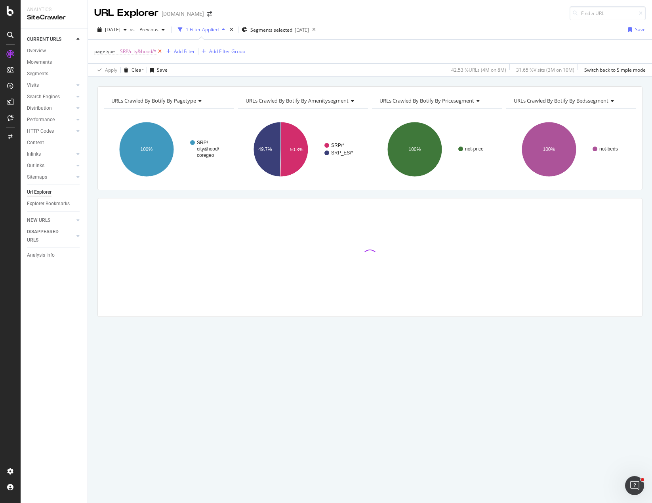
click at [161, 50] on icon at bounding box center [159, 52] width 7 height 8
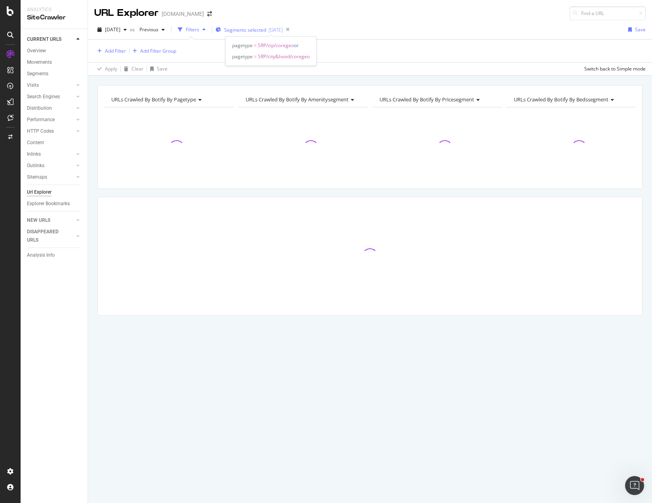
click at [255, 27] on span "Segments selected" at bounding box center [245, 30] width 42 height 7
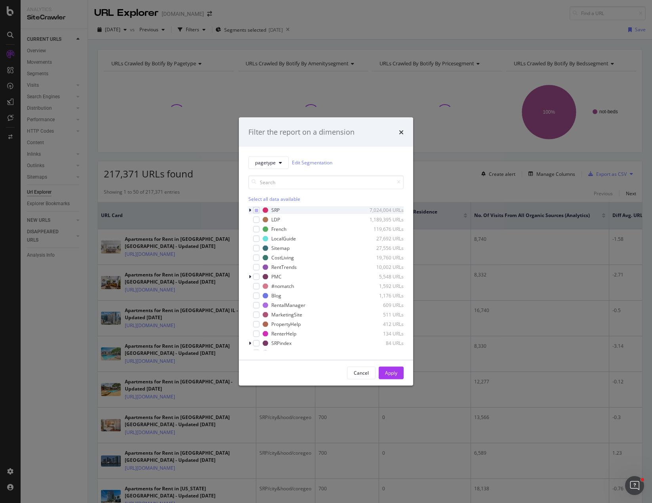
click at [249, 210] on icon "modal" at bounding box center [250, 210] width 2 height 5
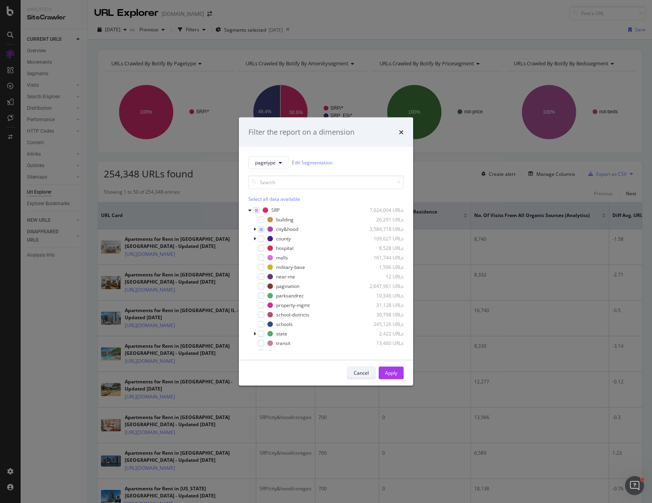
click at [364, 372] on div "Cancel" at bounding box center [361, 373] width 15 height 7
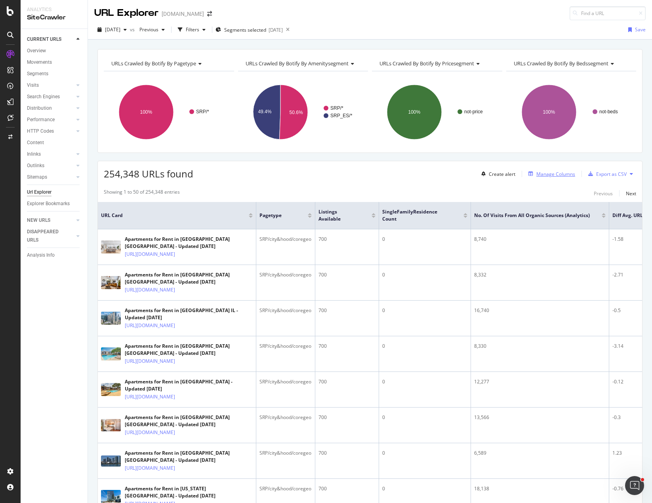
click at [541, 174] on div "Manage Columns" at bounding box center [555, 174] width 39 height 7
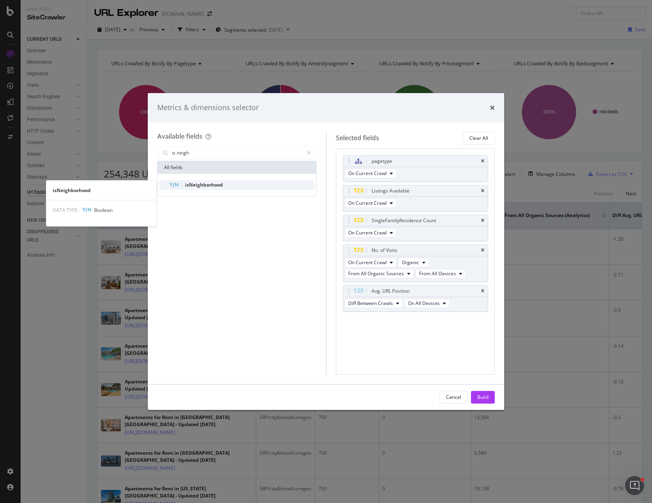
type input "is neigh"
click at [209, 183] on span "isNeighborhood" at bounding box center [204, 184] width 38 height 7
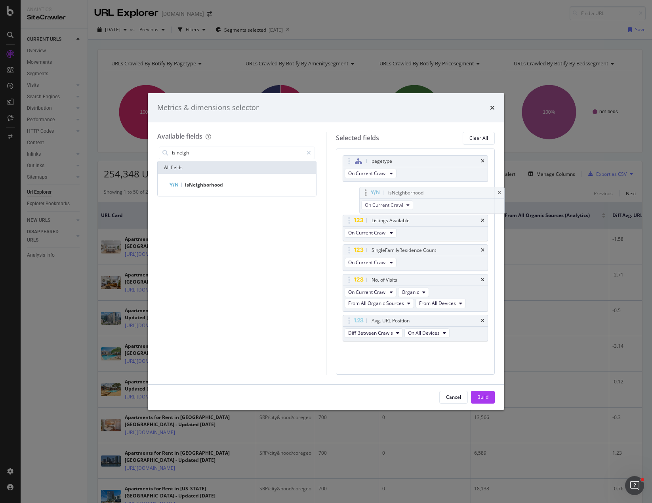
drag, startPoint x: 352, startPoint y: 322, endPoint x: 355, endPoint y: 189, distance: 133.1
click at [356, 190] on body "Analytics SiteCrawler CURRENT URLS Overview Movements Segments Visits Analysis …" at bounding box center [326, 251] width 652 height 503
click at [488, 402] on div "Build" at bounding box center [482, 397] width 11 height 12
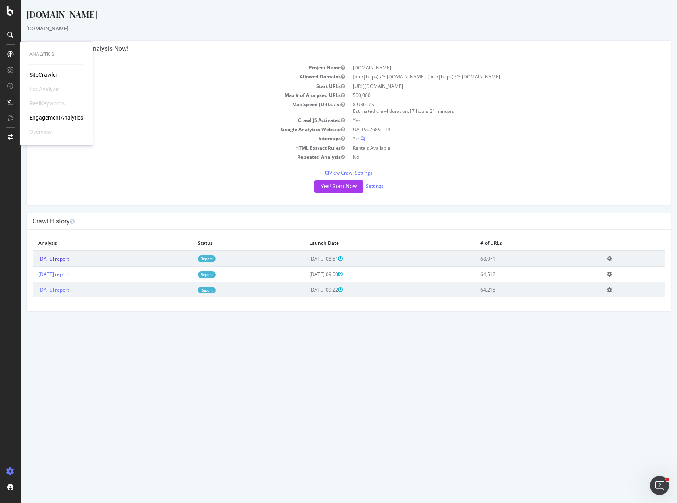
click at [69, 259] on link "[DATE] report" at bounding box center [53, 259] width 31 height 7
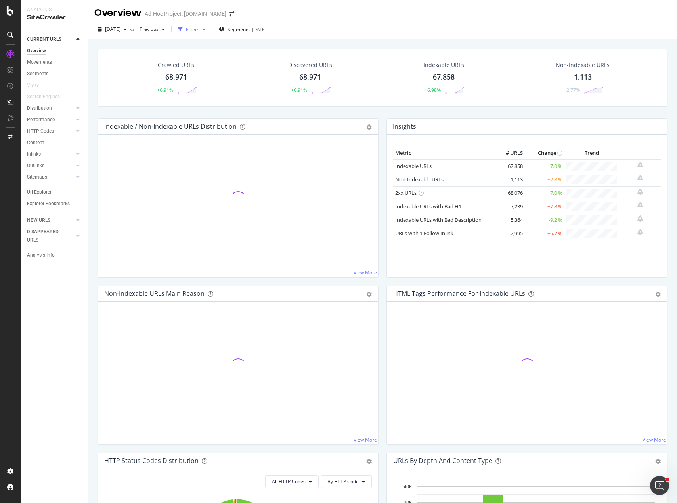
click at [183, 29] on icon "button" at bounding box center [180, 29] width 5 height 5
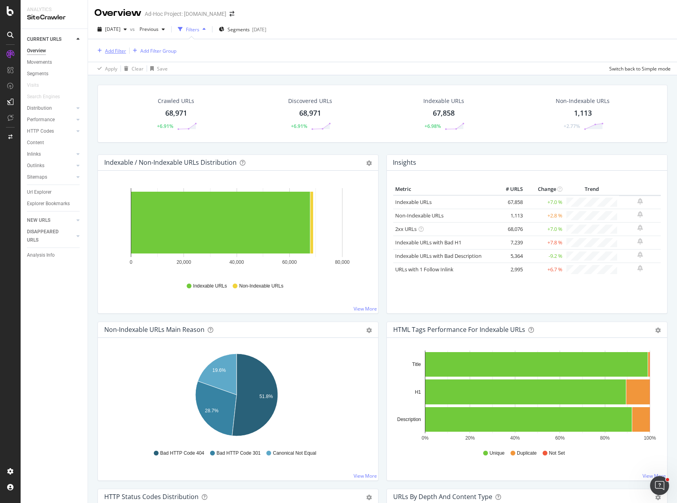
click at [115, 53] on div "Add Filter" at bounding box center [115, 51] width 21 height 7
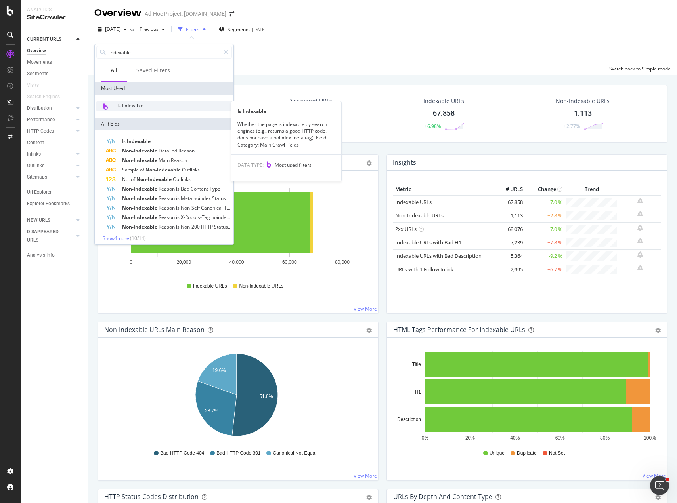
type input "indexable"
click at [127, 107] on span "Is Indexable" at bounding box center [130, 105] width 26 height 7
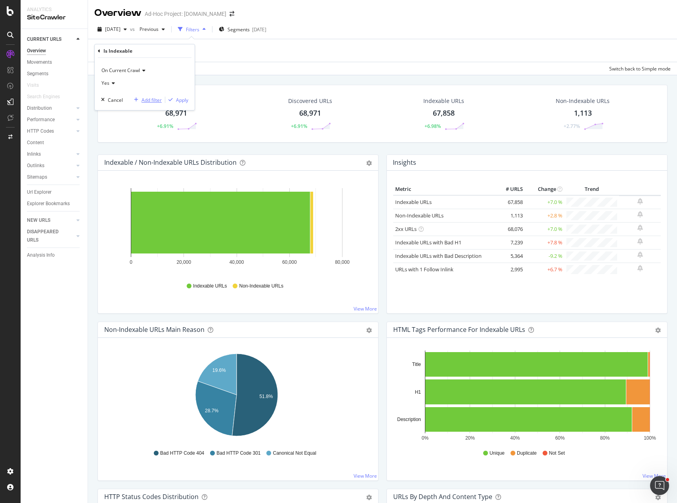
click at [152, 97] on div "Add filter" at bounding box center [151, 100] width 20 height 7
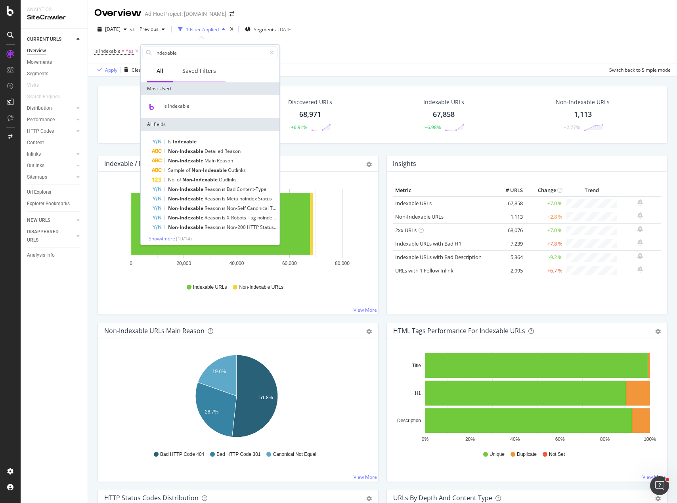
drag, startPoint x: 152, startPoint y: 97, endPoint x: 197, endPoint y: 74, distance: 51.0
click at [170, 84] on div "Most Used Is Indexable All fields Is Indexable Non-Indexable Detailed Reason No…" at bounding box center [210, 165] width 139 height 166
click at [271, 51] on icon at bounding box center [271, 53] width 4 height 6
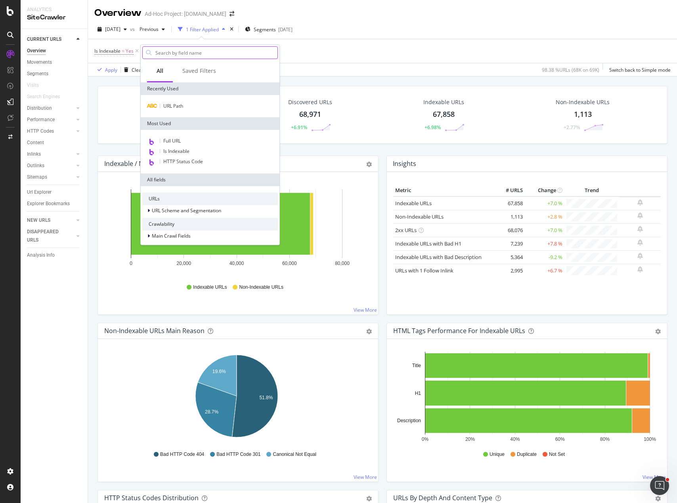
click at [97, 88] on div "Crawled URLs 68,971 +6.91% Discovered URLs 68,971 +6.91% Indexable URLs 67,858 …" at bounding box center [382, 115] width 570 height 58
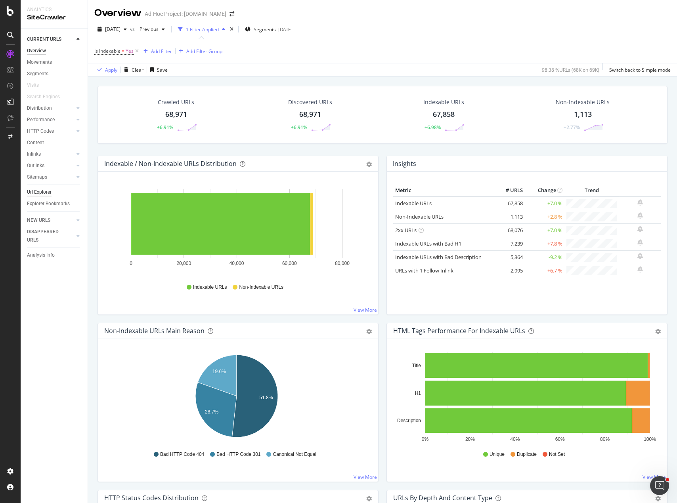
click at [40, 194] on div "Url Explorer" at bounding box center [39, 192] width 25 height 8
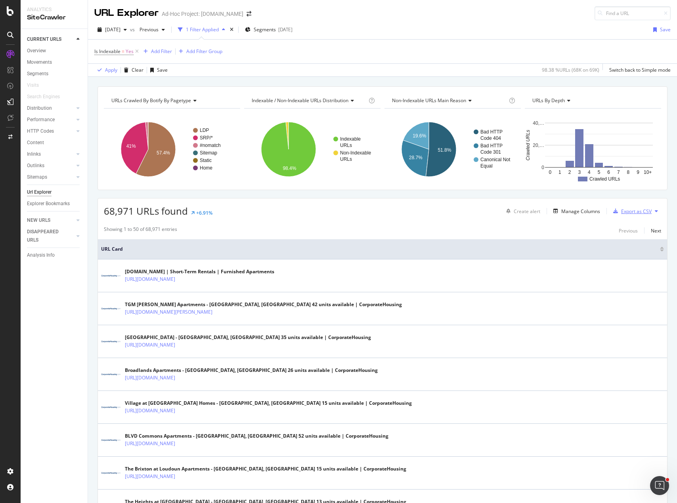
click at [637, 211] on div "Export as CSV" at bounding box center [636, 211] width 31 height 7
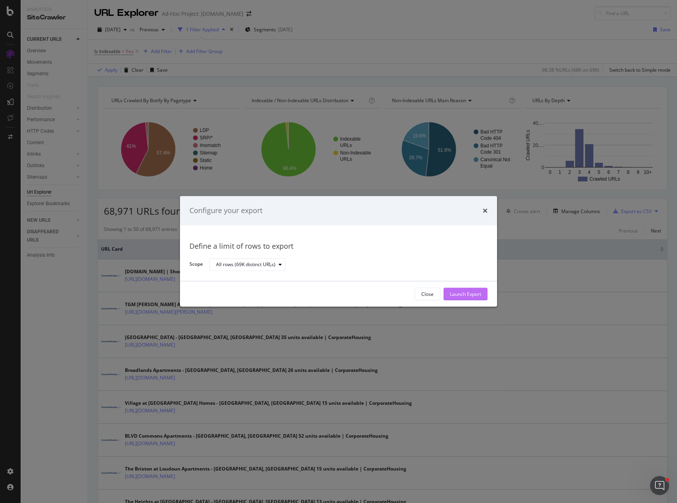
click at [458, 292] on div "Launch Export" at bounding box center [465, 294] width 31 height 7
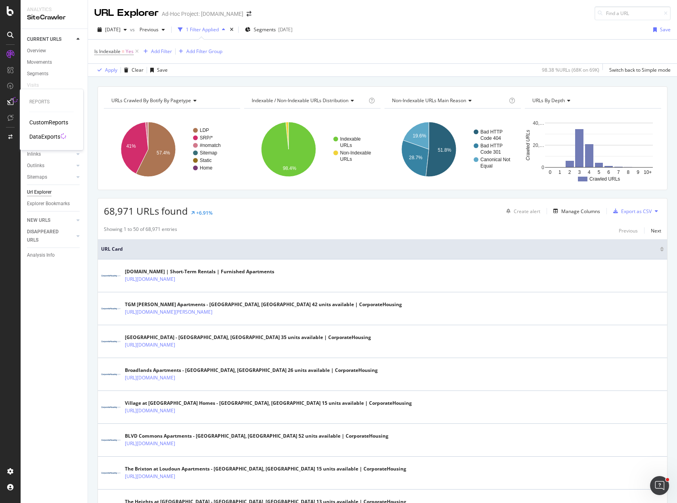
click at [48, 136] on div "DataExports" at bounding box center [44, 137] width 31 height 8
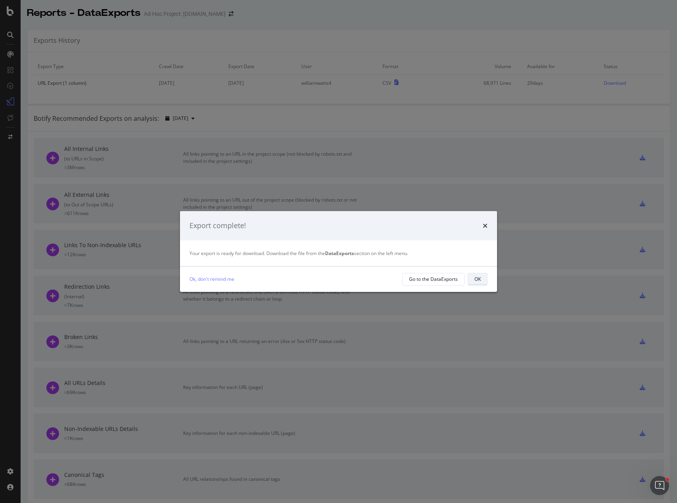
click at [475, 279] on div "OK" at bounding box center [477, 279] width 6 height 7
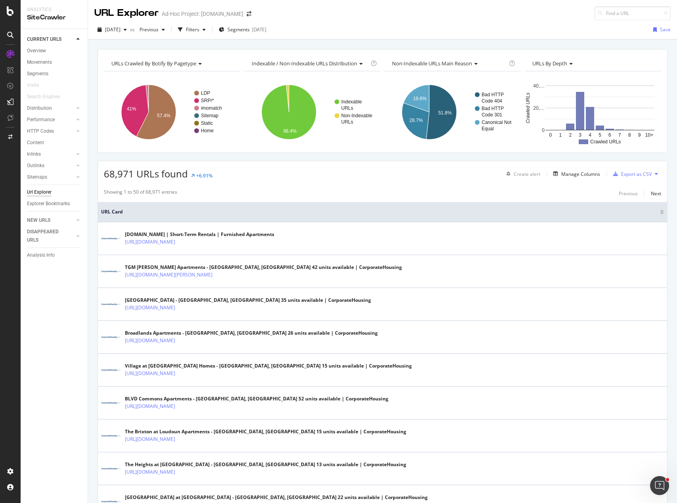
click at [586, 177] on div "Manage Columns" at bounding box center [580, 174] width 39 height 7
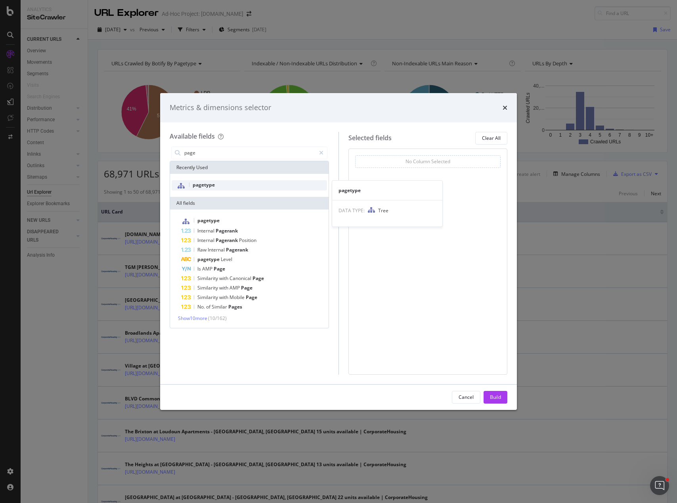
type input "page"
click at [259, 185] on div "pagetype" at bounding box center [249, 185] width 155 height 10
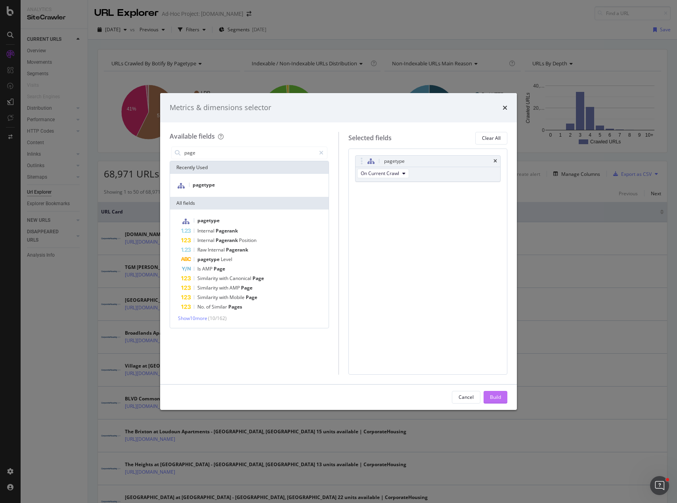
click at [490, 397] on div "Build" at bounding box center [495, 397] width 11 height 7
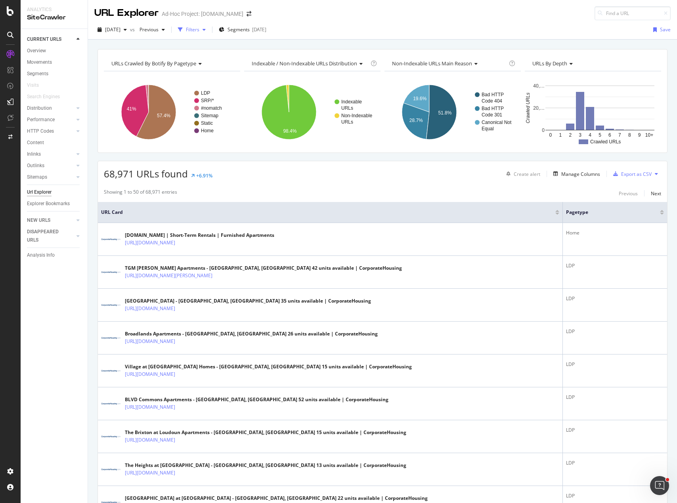
click at [209, 30] on div "button" at bounding box center [204, 29] width 10 height 5
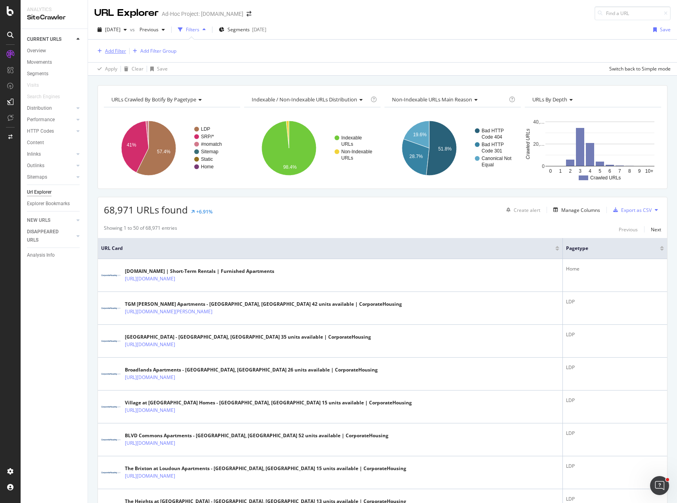
click at [114, 52] on div "Add Filter" at bounding box center [115, 51] width 21 height 7
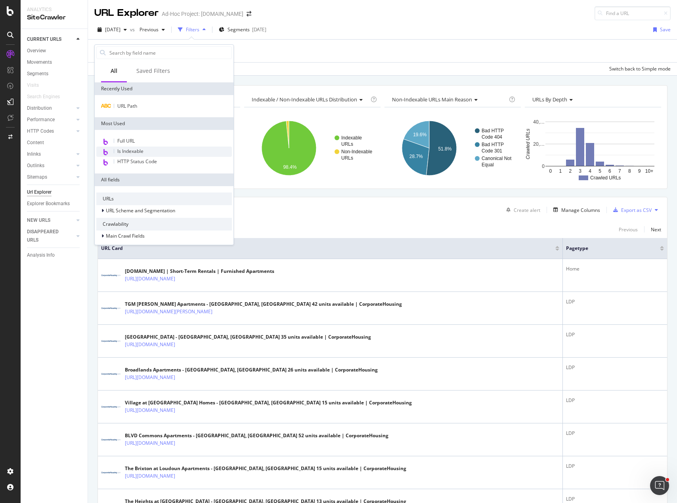
click at [142, 153] on span "Is Indexable" at bounding box center [130, 151] width 26 height 7
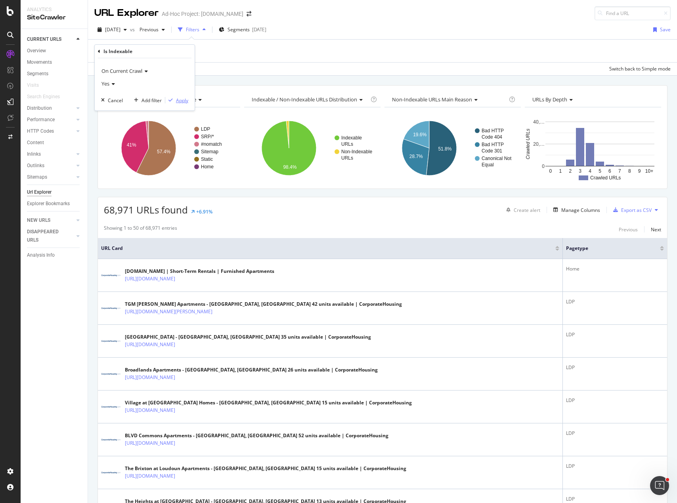
click at [187, 102] on div "Apply" at bounding box center [182, 100] width 12 height 7
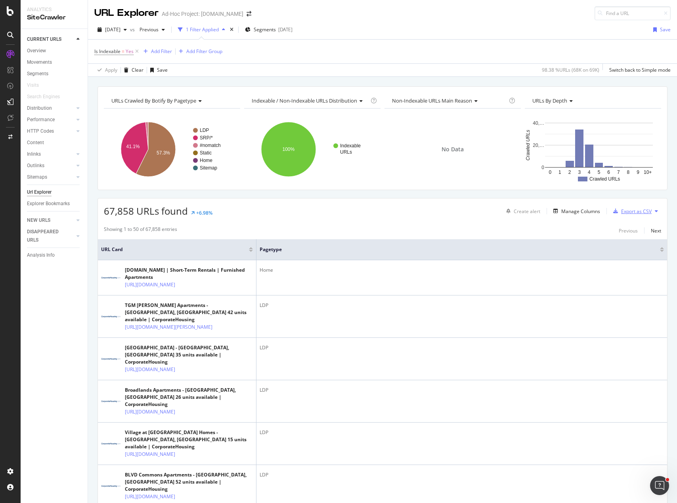
click at [633, 211] on div "Export as CSV" at bounding box center [636, 211] width 31 height 7
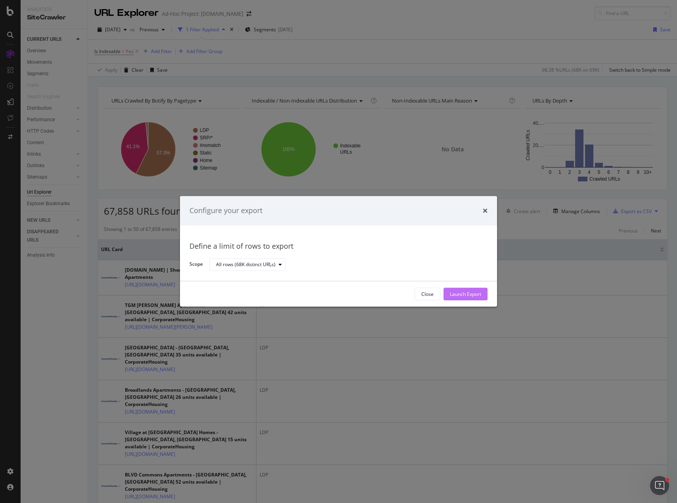
click at [465, 293] on div "Launch Export" at bounding box center [465, 294] width 31 height 7
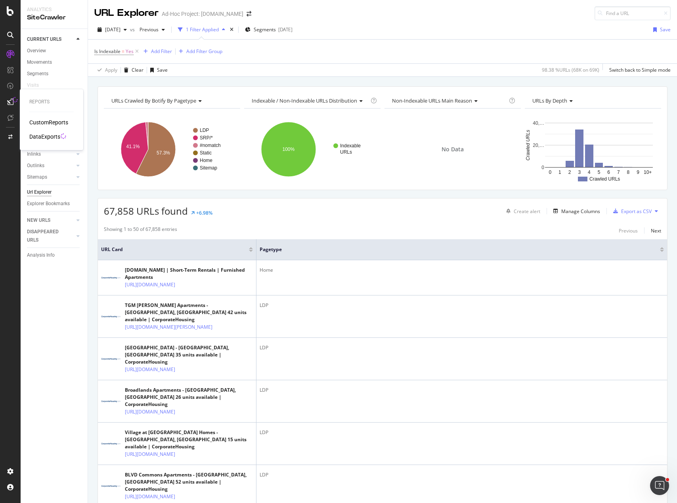
drag, startPoint x: 44, startPoint y: 137, endPoint x: 76, endPoint y: 137, distance: 31.7
click at [44, 137] on div "DataExports" at bounding box center [44, 137] width 31 height 8
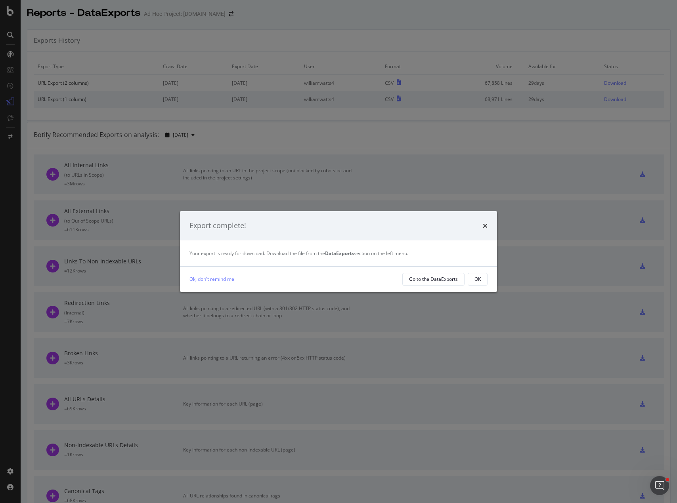
drag, startPoint x: 475, startPoint y: 280, endPoint x: 473, endPoint y: 275, distance: 5.8
click at [475, 280] on div "OK" at bounding box center [477, 279] width 6 height 7
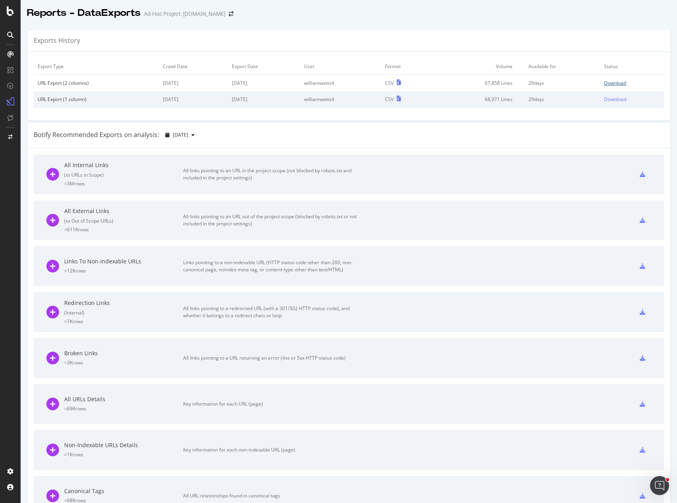
click at [608, 83] on div "Download" at bounding box center [615, 83] width 22 height 7
